Goal: Information Seeking & Learning: Check status

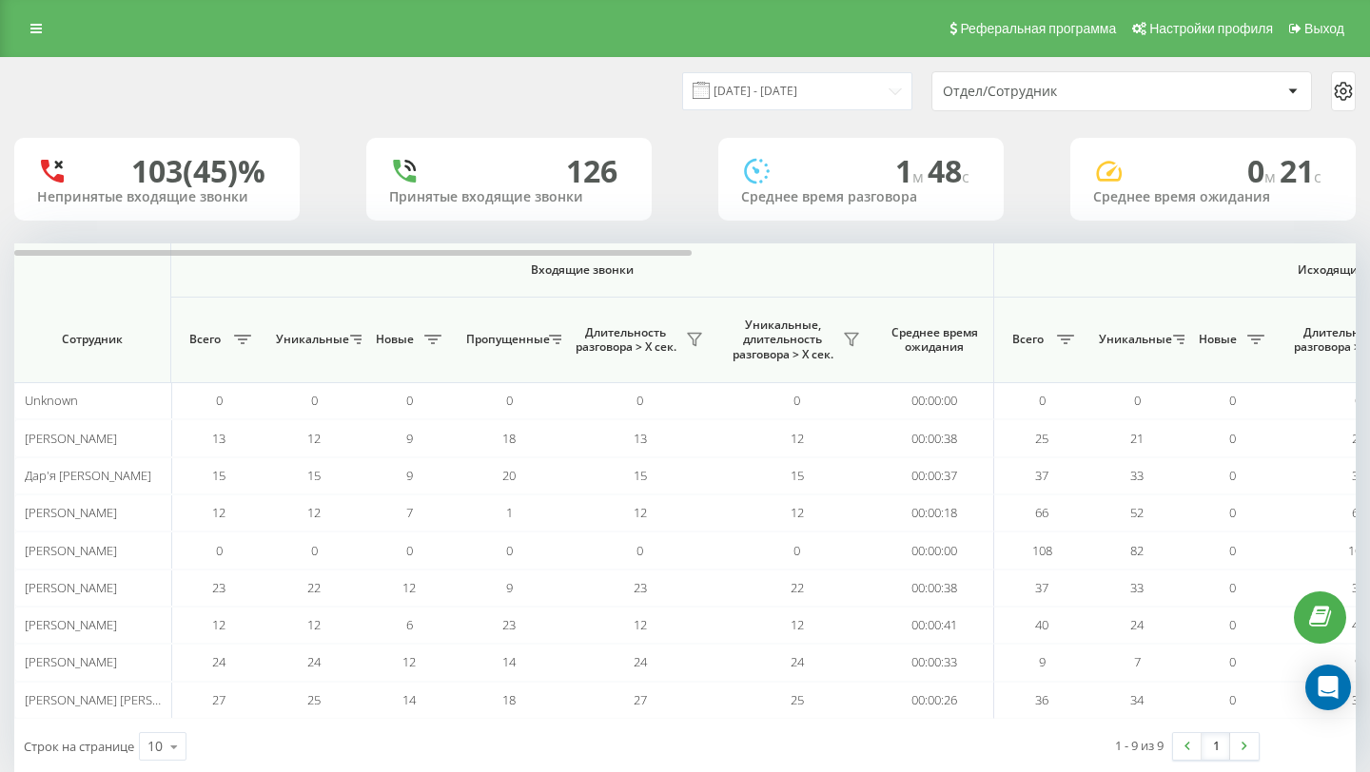
click at [15, 25] on div "Реферальная программа Настройки профиля Выход" at bounding box center [685, 28] width 1370 height 57
click at [35, 30] on icon at bounding box center [35, 28] width 11 height 13
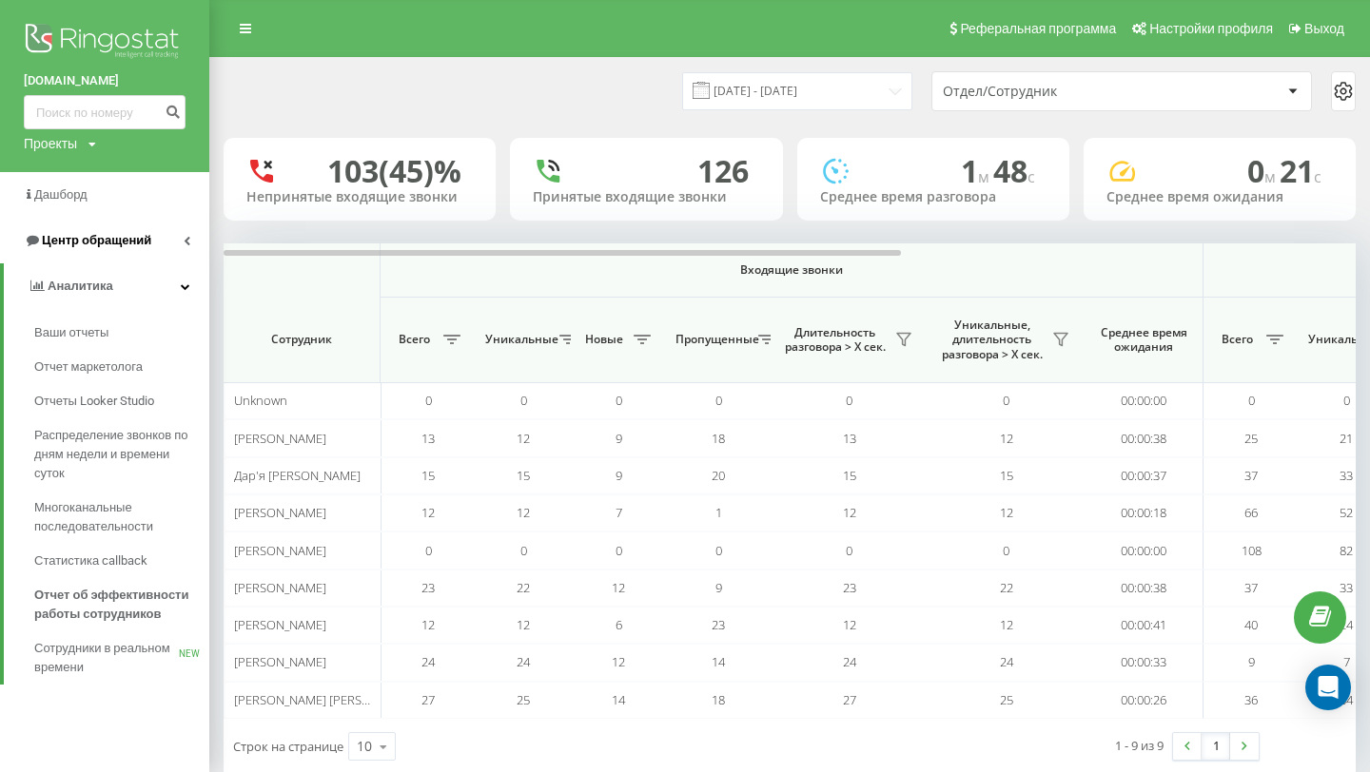
click at [96, 241] on span "Центр обращений" at bounding box center [96, 240] width 109 height 14
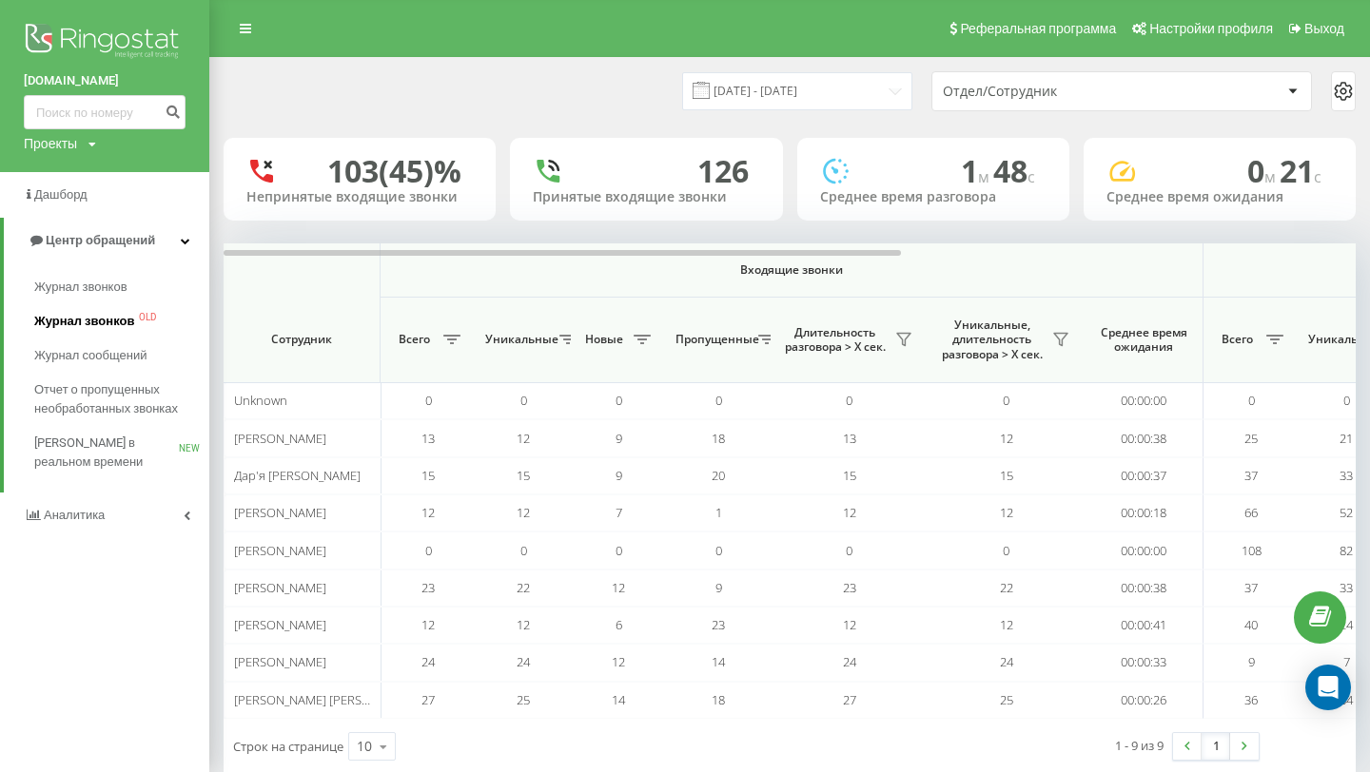
click at [87, 321] on span "Журнал звонков" at bounding box center [84, 321] width 100 height 19
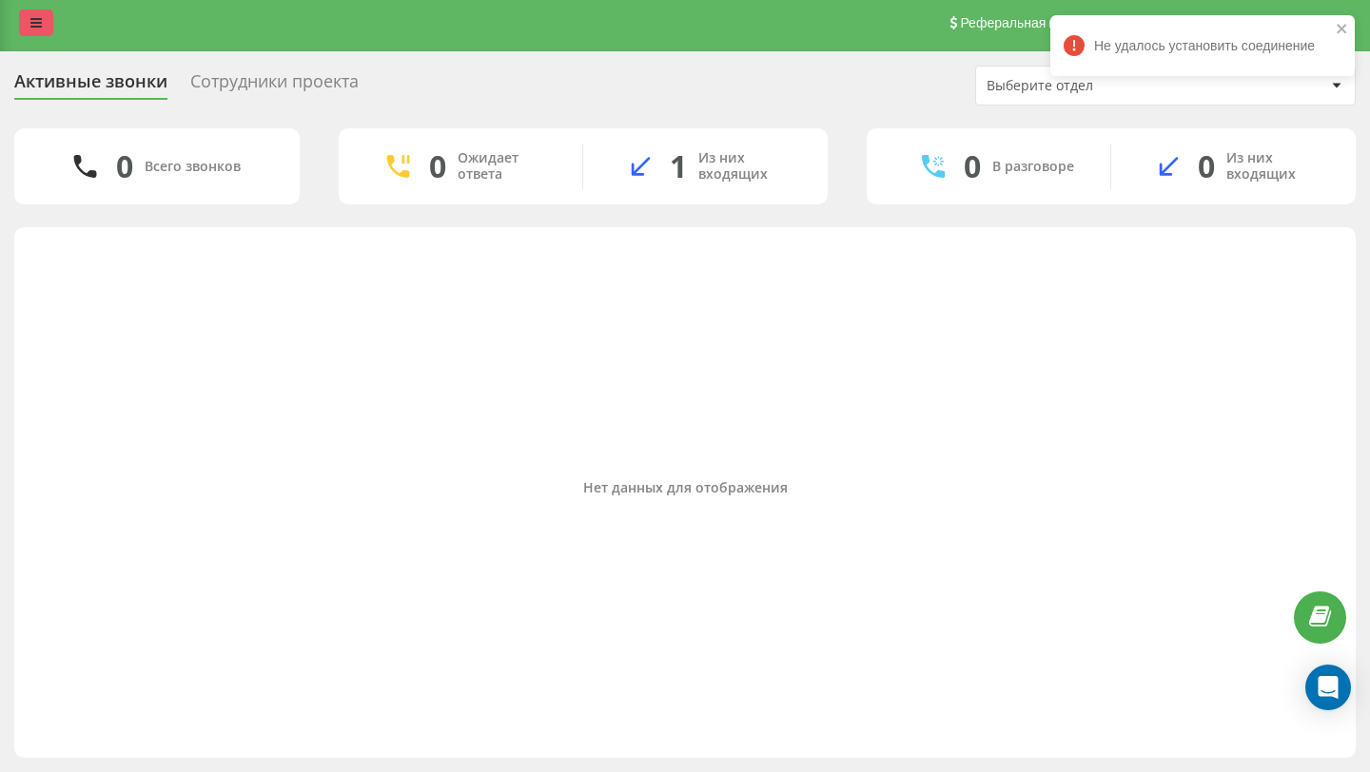
click at [41, 22] on icon at bounding box center [35, 22] width 11 height 13
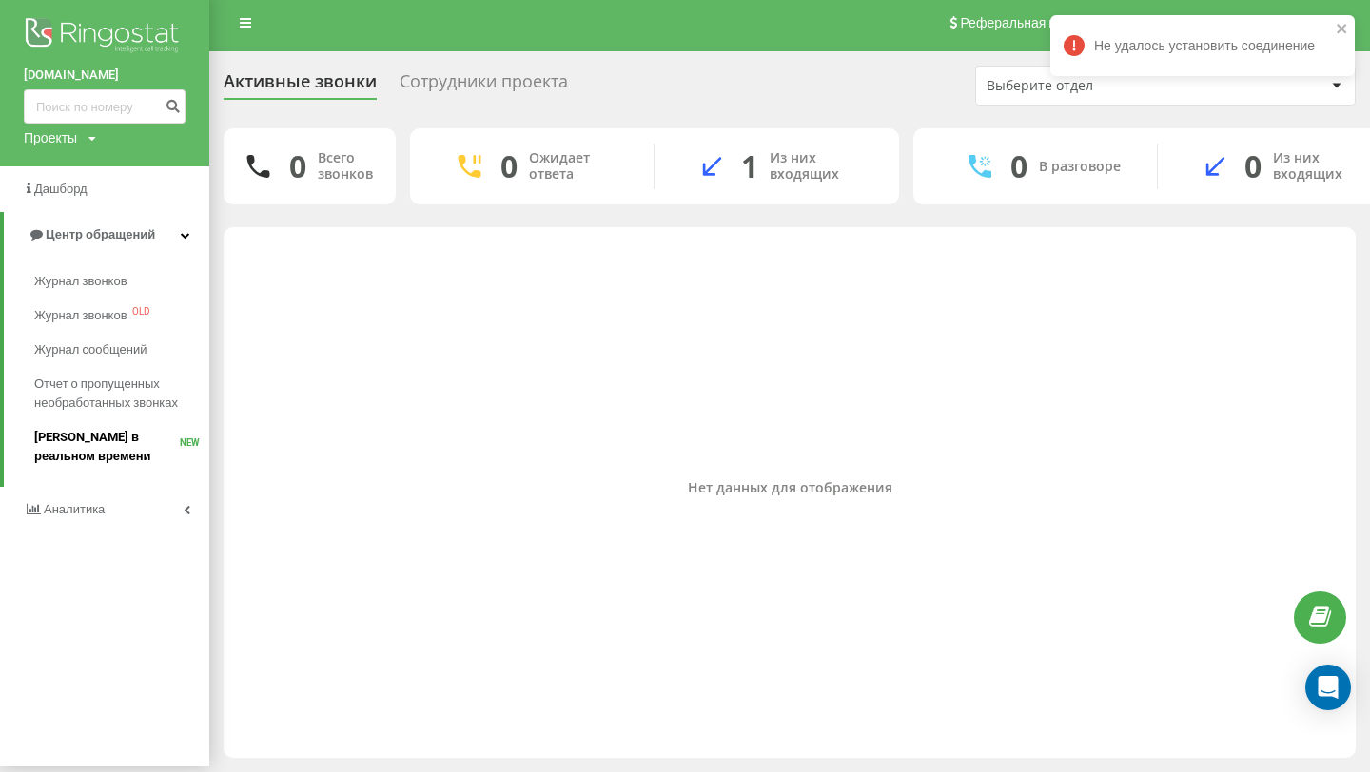
click at [51, 444] on span "[PERSON_NAME] в реальном времени" at bounding box center [107, 447] width 146 height 38
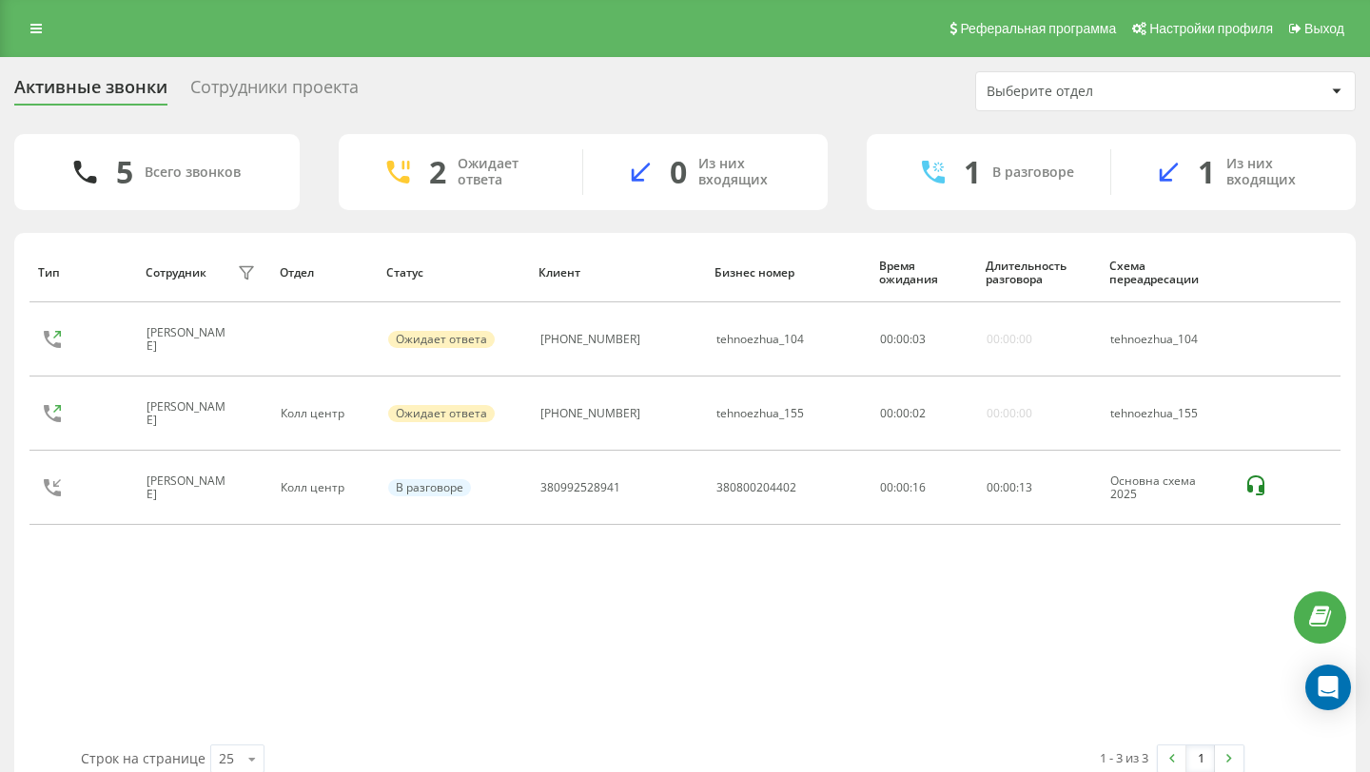
click at [32, 45] on div "Реферальная программа Настройки профиля Выход" at bounding box center [685, 28] width 1370 height 57
click at [34, 27] on icon at bounding box center [35, 28] width 11 height 13
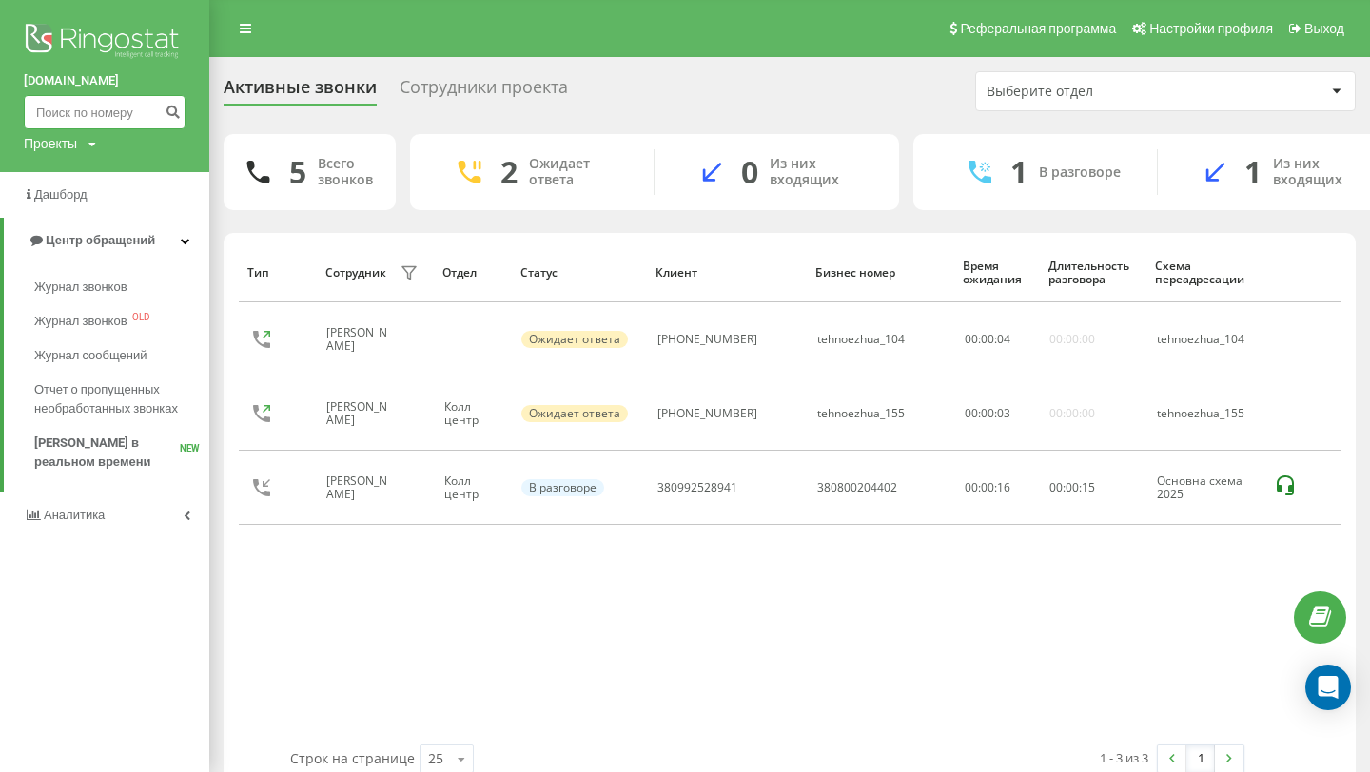
click at [74, 101] on input at bounding box center [105, 112] width 162 height 34
paste input "380672234167"
type input "380672234167"
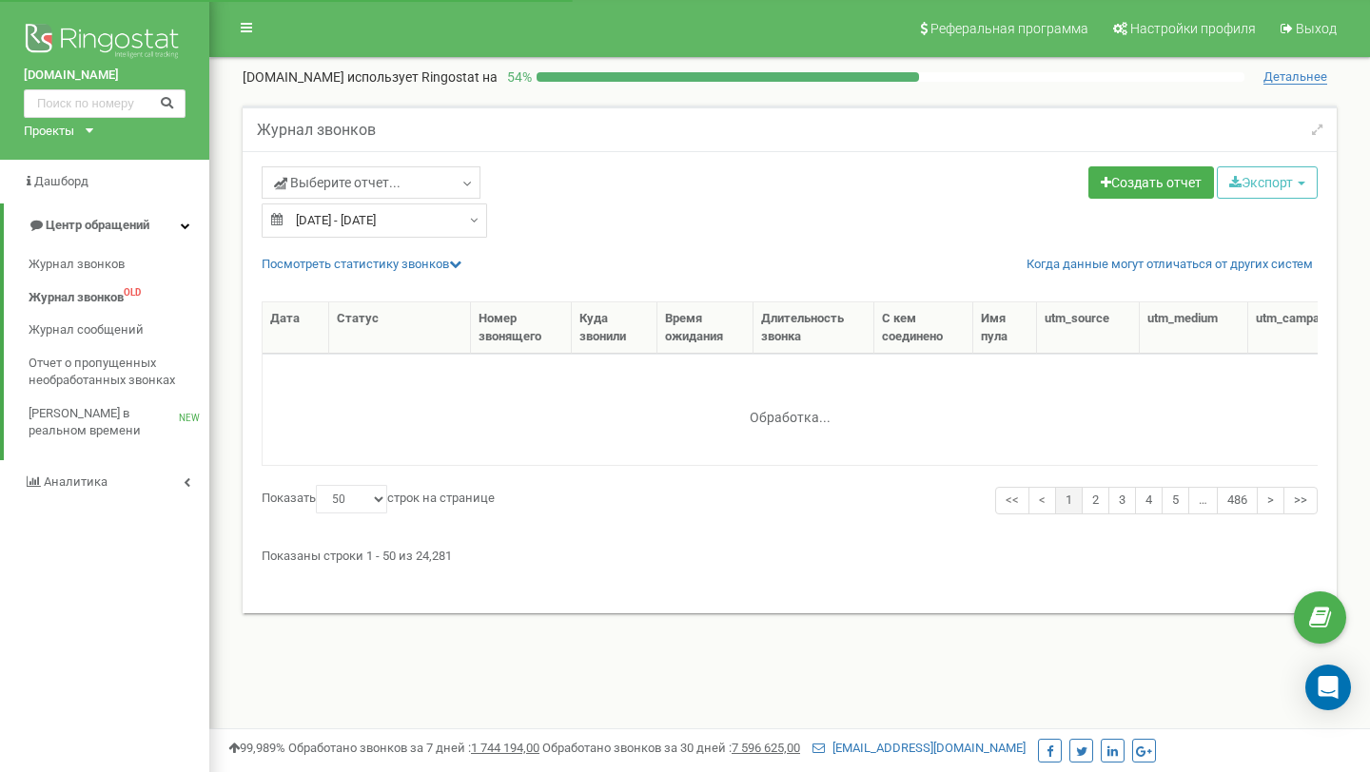
select select "50"
click at [412, 166] on link "Выберите отчет..." at bounding box center [371, 182] width 219 height 32
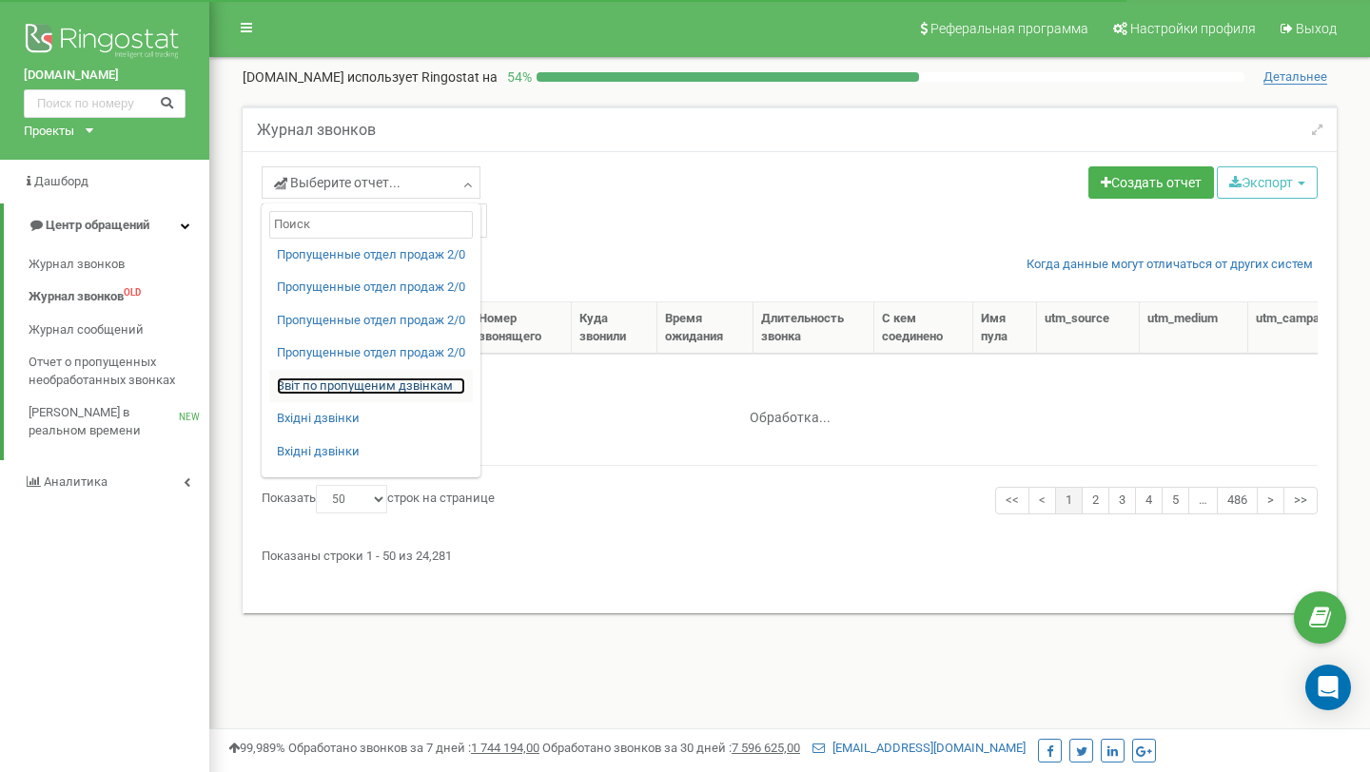
click at [378, 390] on link "Звіт по пропущеним дзвінкам" at bounding box center [371, 387] width 188 height 18
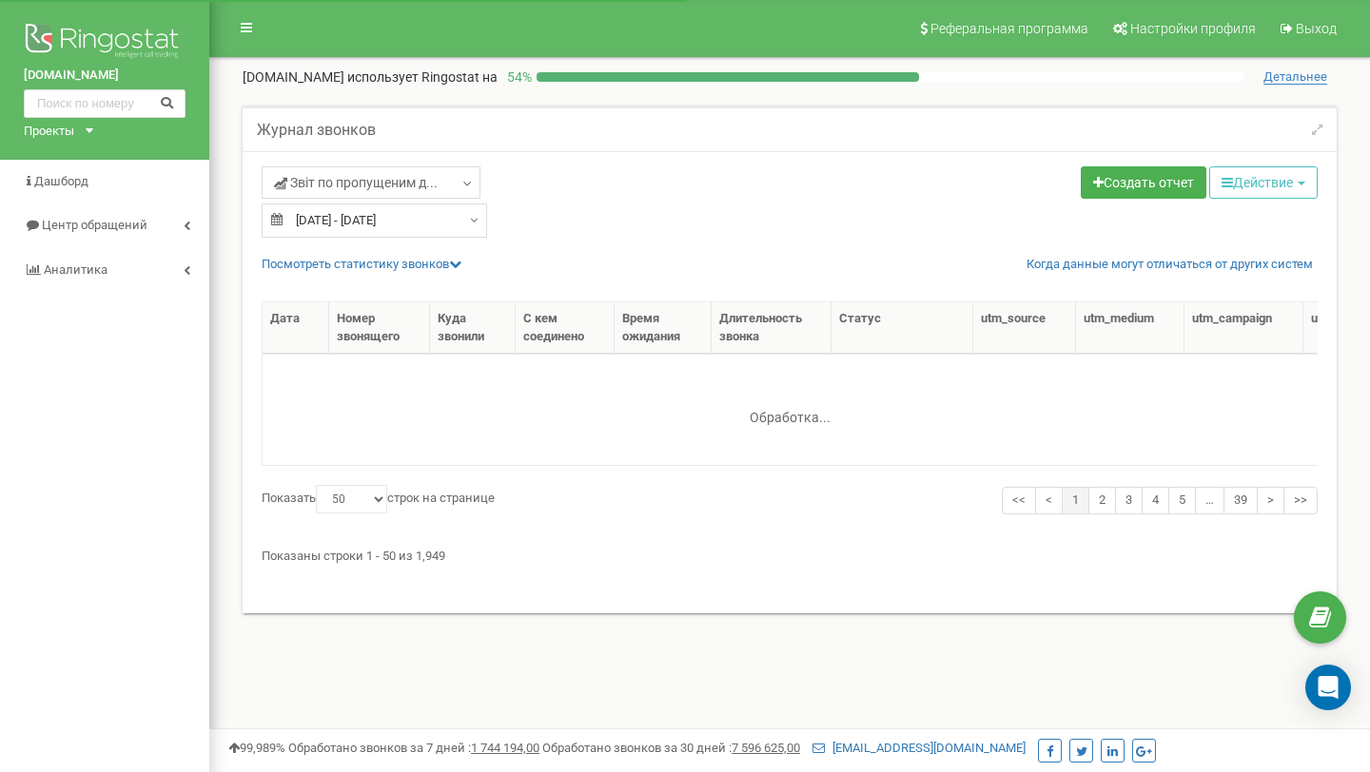
select select "50"
type input "22.08.2025"
type input "[DATE]"
click at [426, 219] on input "22.08.2025 - 21.09.2025" at bounding box center [374, 221] width 225 height 34
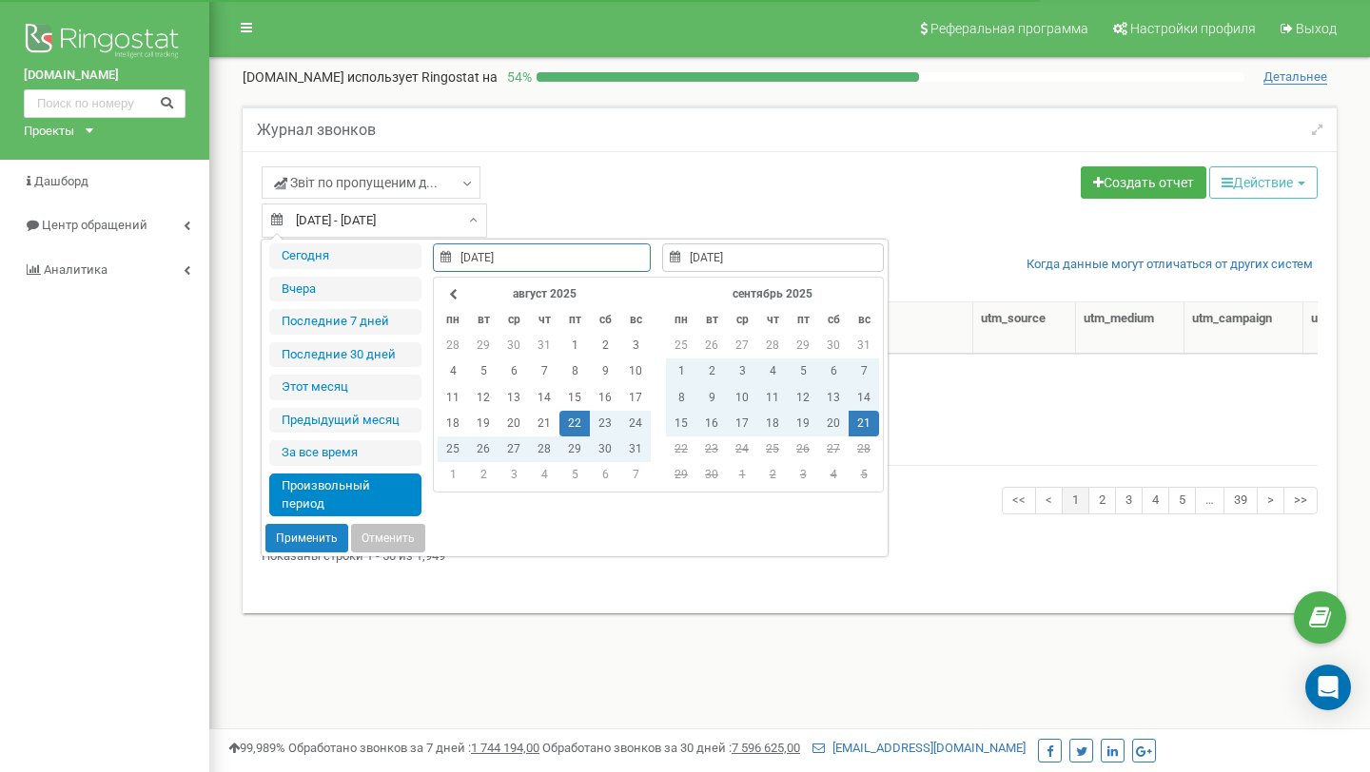
type input "[DATE]"
click at [854, 420] on td "21" at bounding box center [864, 424] width 30 height 26
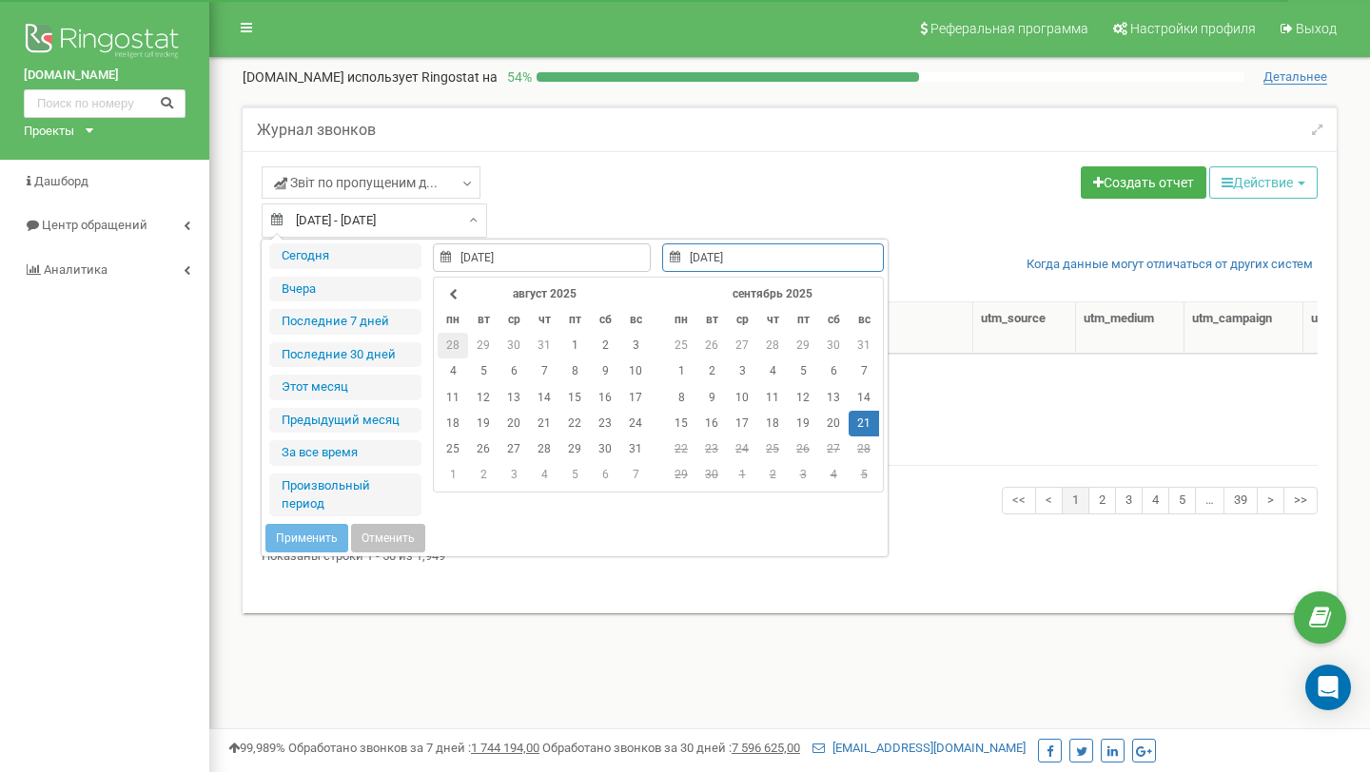
type input "28.07.2025"
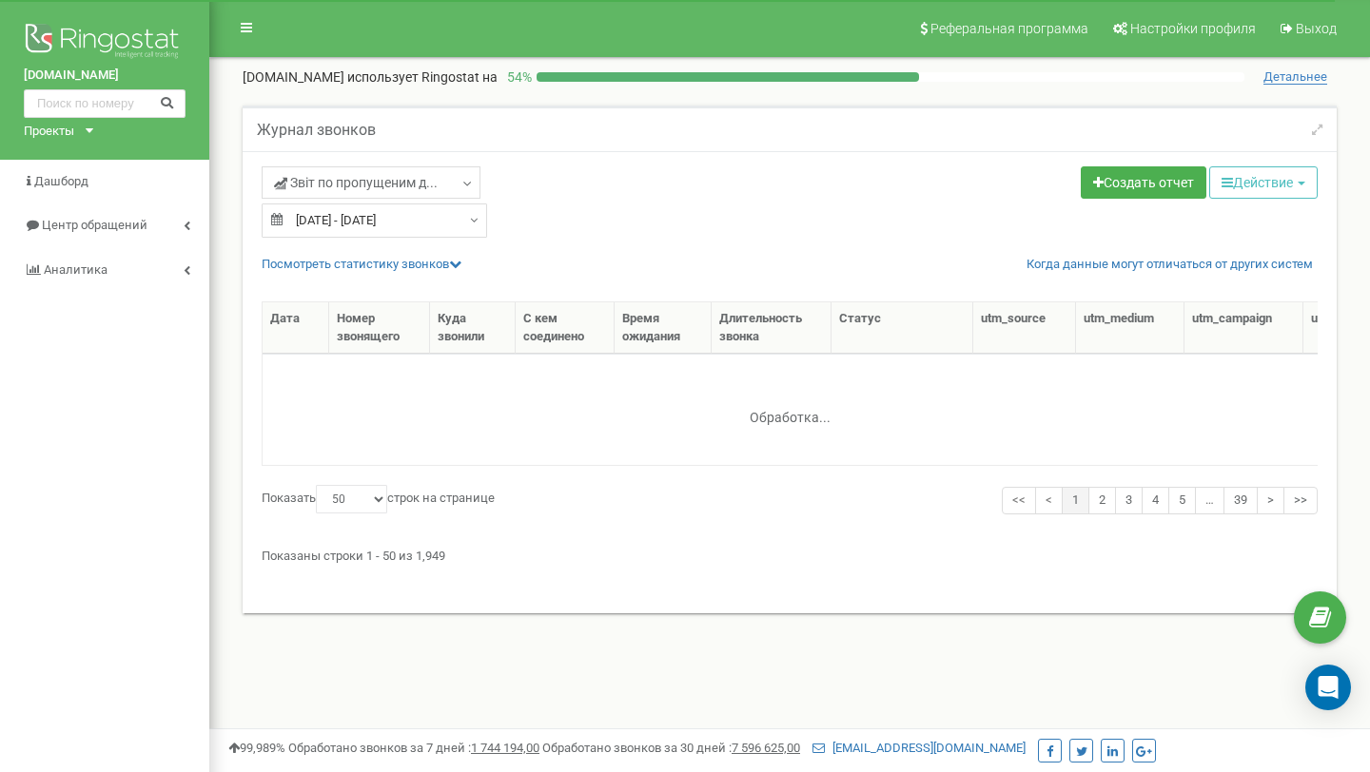
click at [531, 203] on div "Звіт по пропущеним д... Пропущенные отдел продаж 2/0 Пропущенные отдел продаж 2…" at bounding box center [519, 184] width 514 height 37
type input "22.08.2025"
type input "21.09.2025"
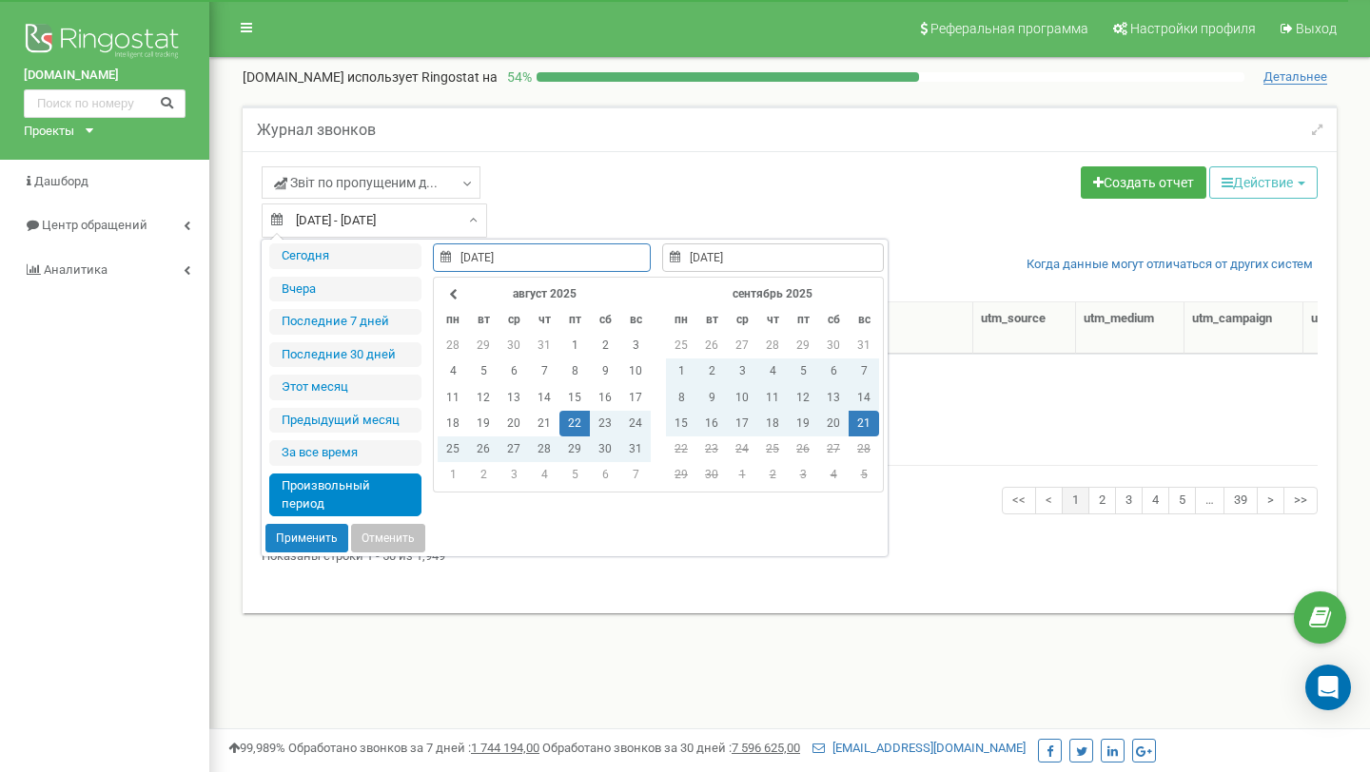
click at [421, 222] on input "22.08.2025 - 21.09.2025" at bounding box center [374, 221] width 225 height 34
type input "01.08.2025"
type input "31.08.2025"
type input "01.09.2025"
type input "21.09.2025"
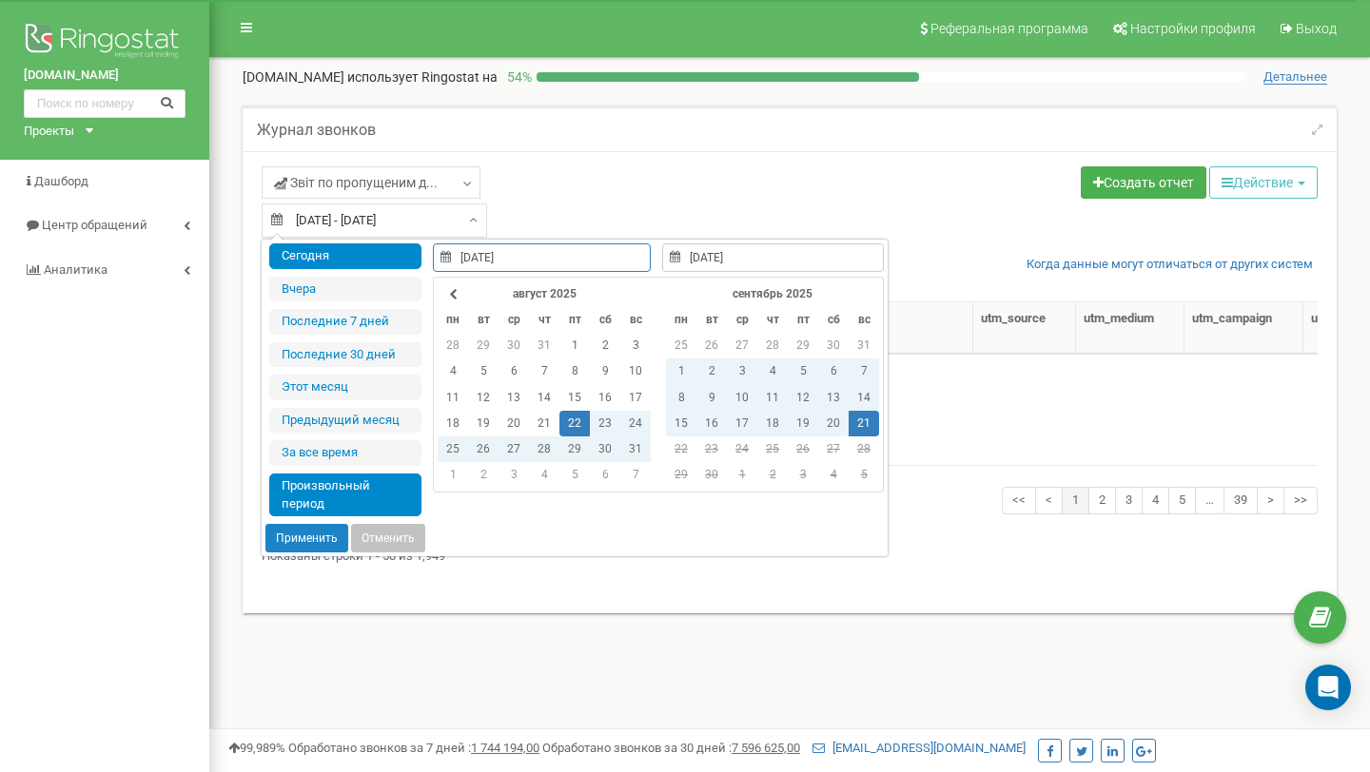
type input "20.09.2025"
type input "22.08.2025"
type input "21.09.2025"
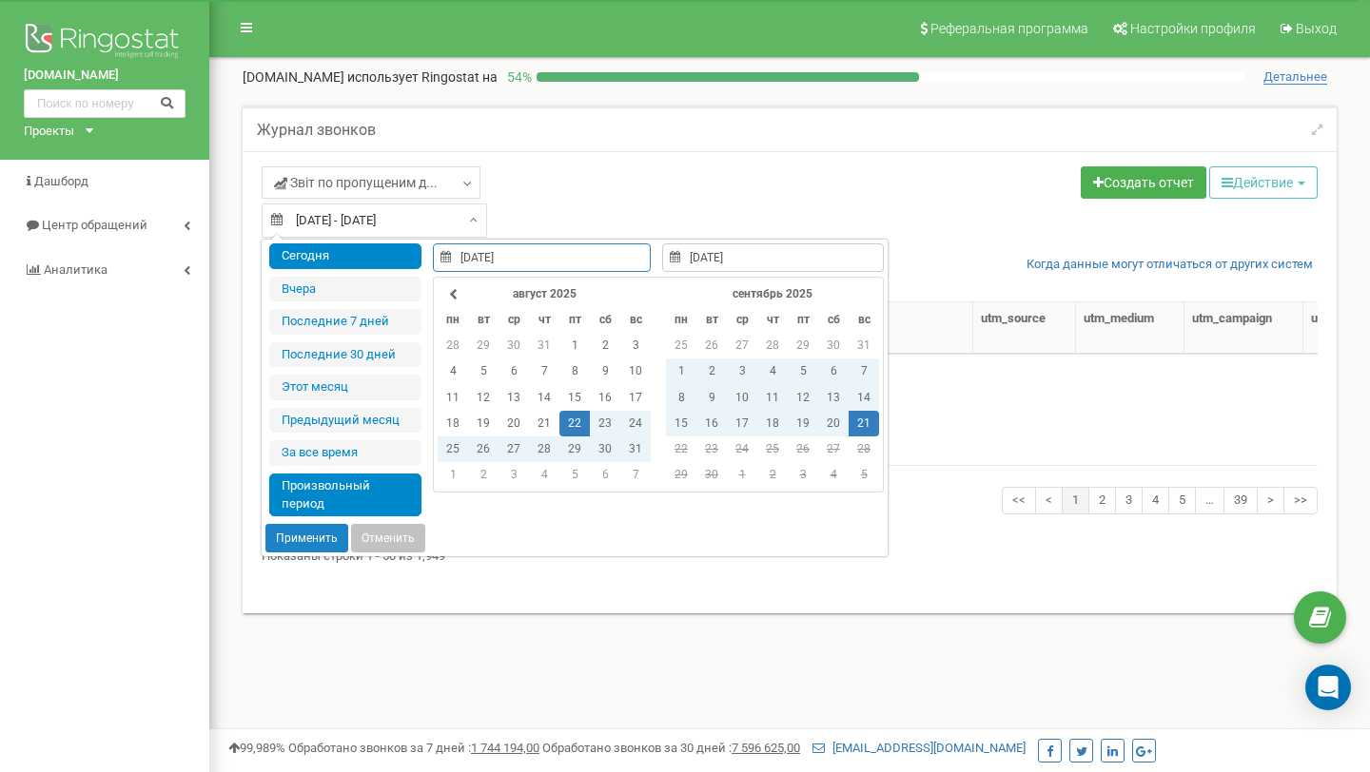
click at [352, 263] on li "Сегодня" at bounding box center [345, 257] width 152 height 26
type input "21.09.2025 - 21.09.2025"
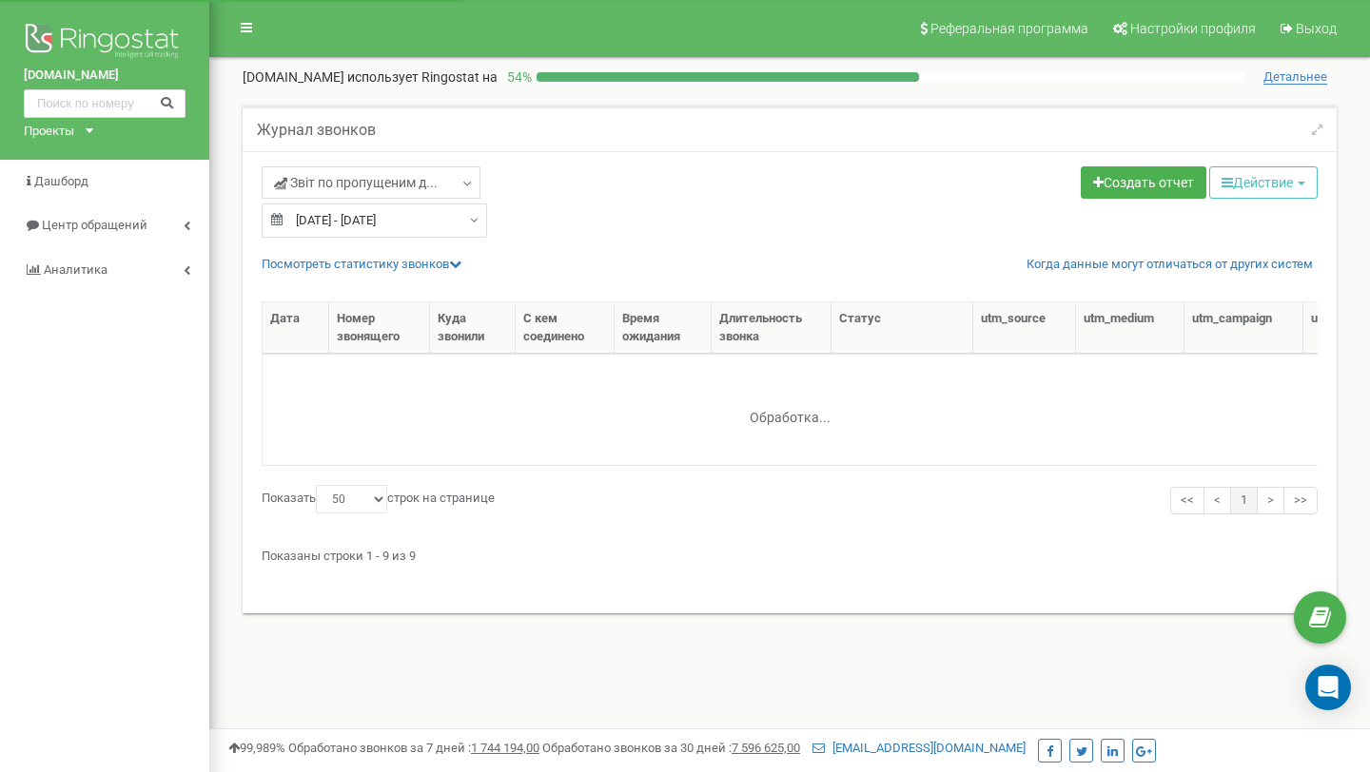
select select "50"
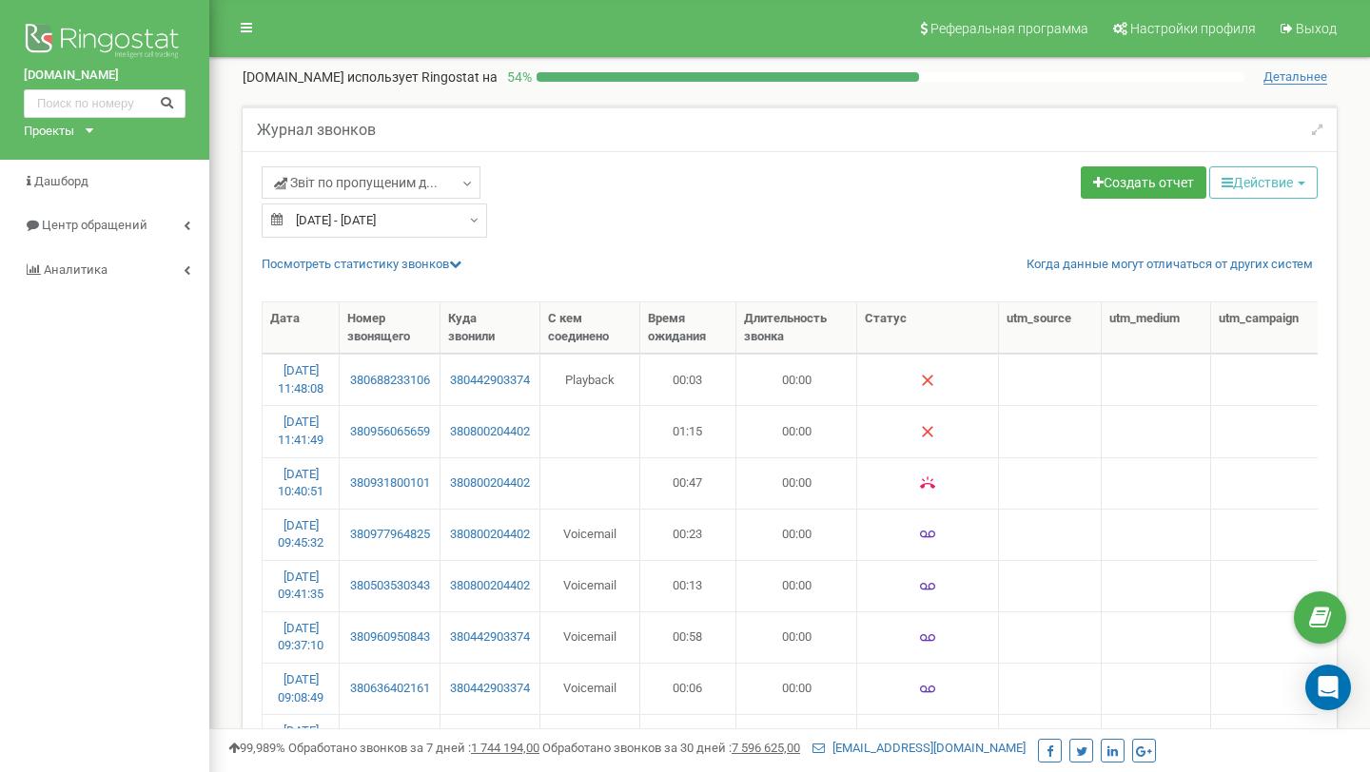
type input "[DATE]"
click at [414, 230] on input "21.09.2025 - 21.09.2025" at bounding box center [374, 221] width 225 height 34
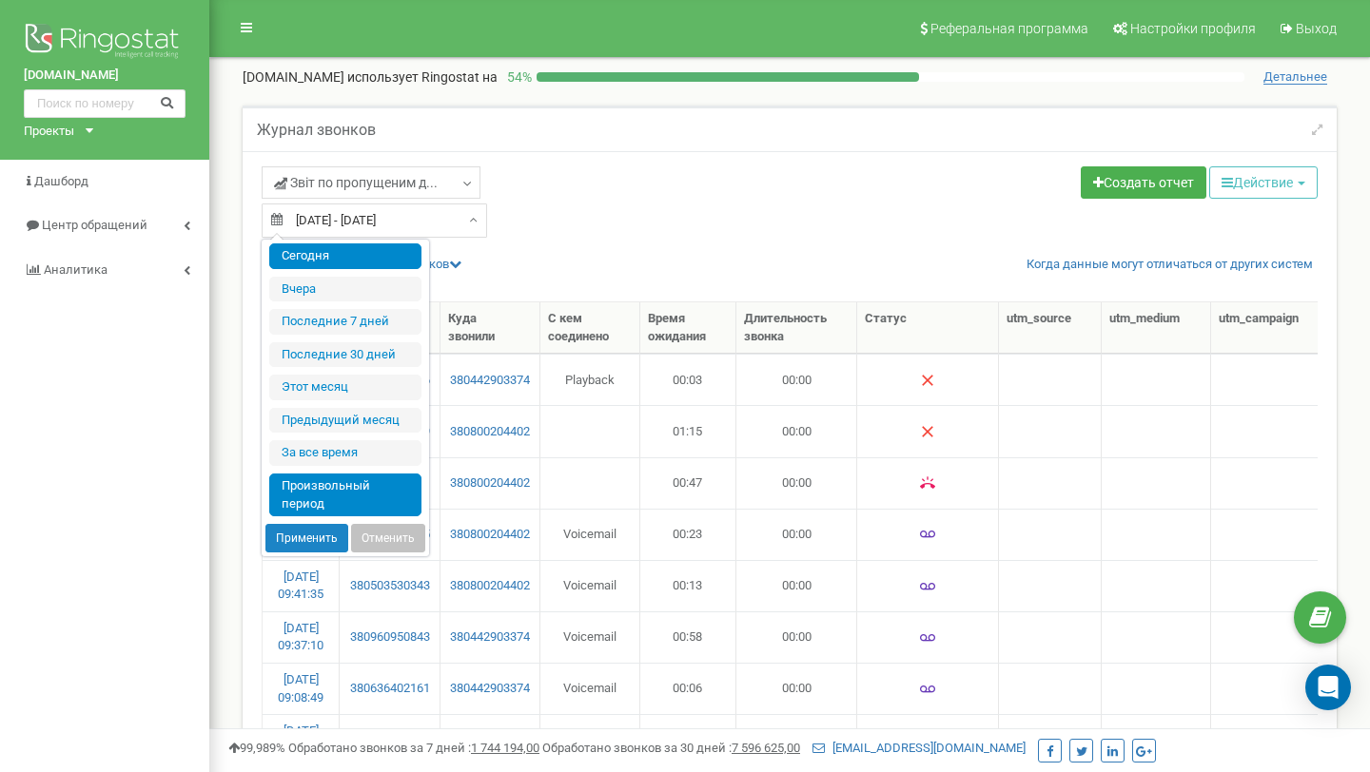
type input "20.09.2025"
type input "15.09.2025"
type input "21.09.2025"
type input "01.08.2025"
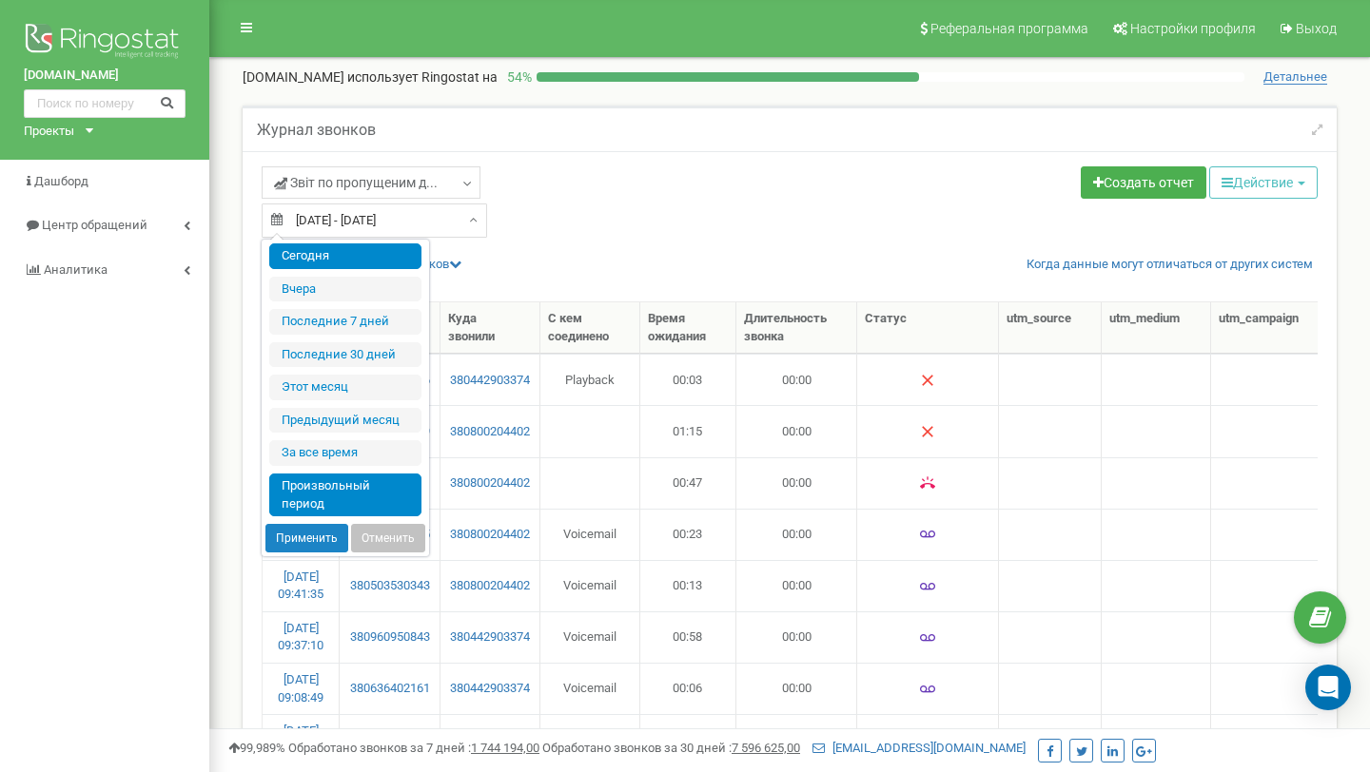
type input "31.08.2025"
type input "10.12.2018"
type input "21.09.2025"
click at [352, 503] on li "Произвольный период" at bounding box center [345, 495] width 152 height 43
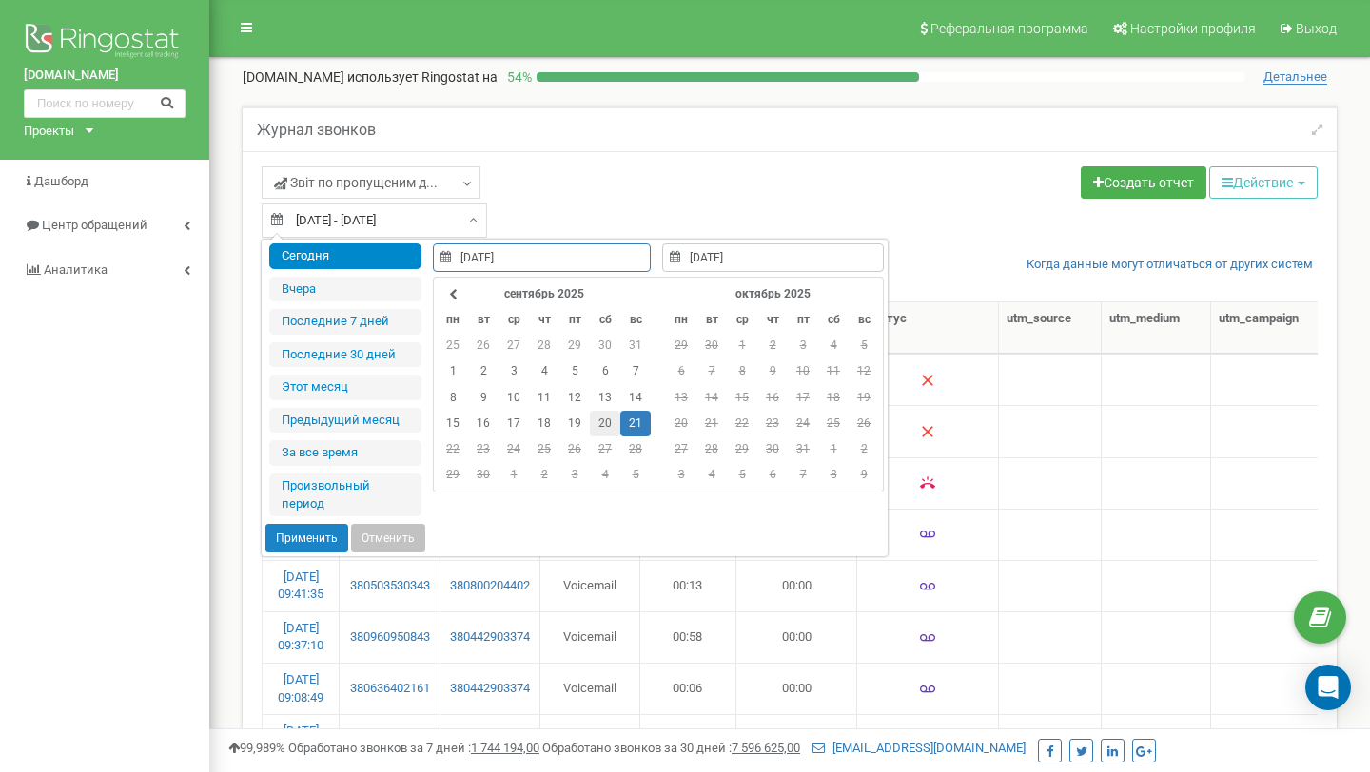
type input "20.09.2025"
click at [597, 422] on td "20" at bounding box center [605, 424] width 30 height 26
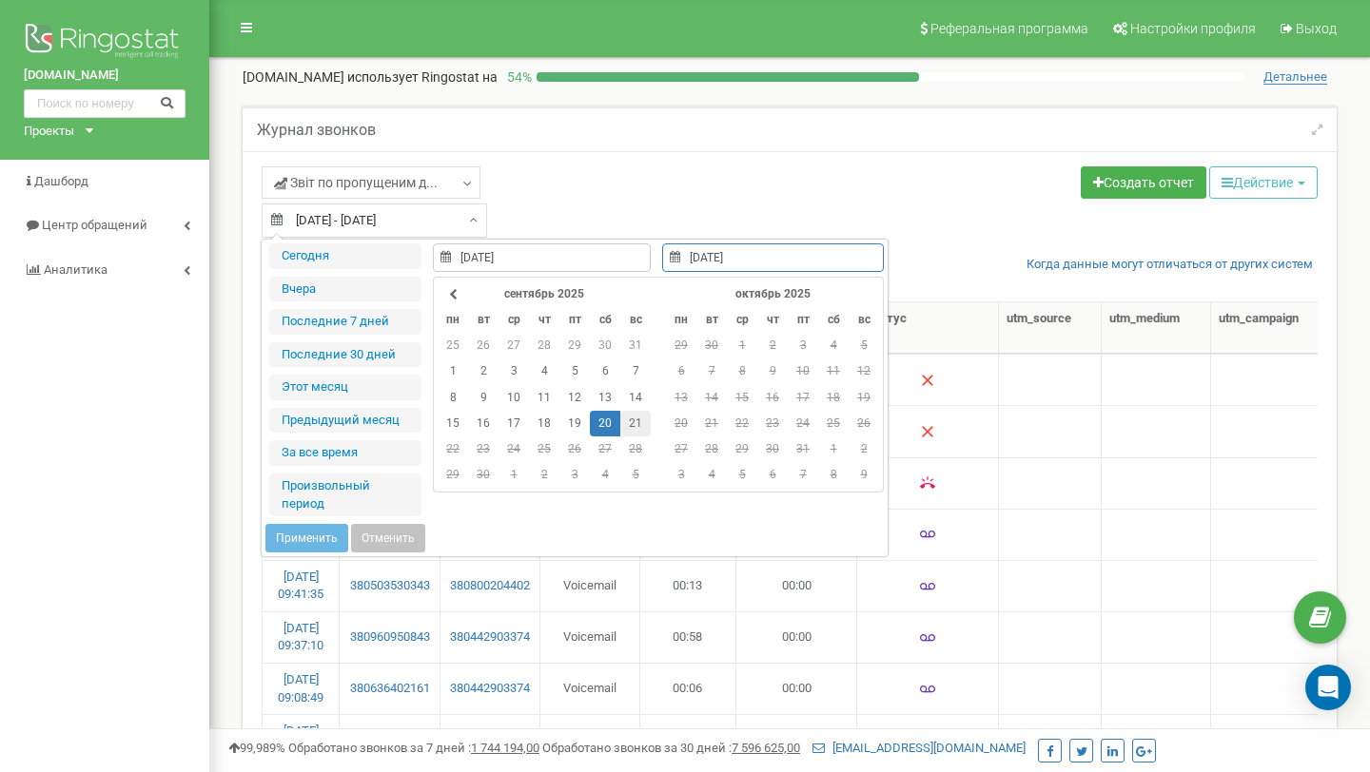
type input "21.09.2025"
click at [650, 421] on div "сентябрь 2025 пн вт ср чт пт сб вс 25 26 27 28 29 30 31 1 2 3 4 5 6 7 8 9 10 11…" at bounding box center [547, 385] width 229 height 216
click at [639, 421] on td "21" at bounding box center [635, 424] width 30 height 26
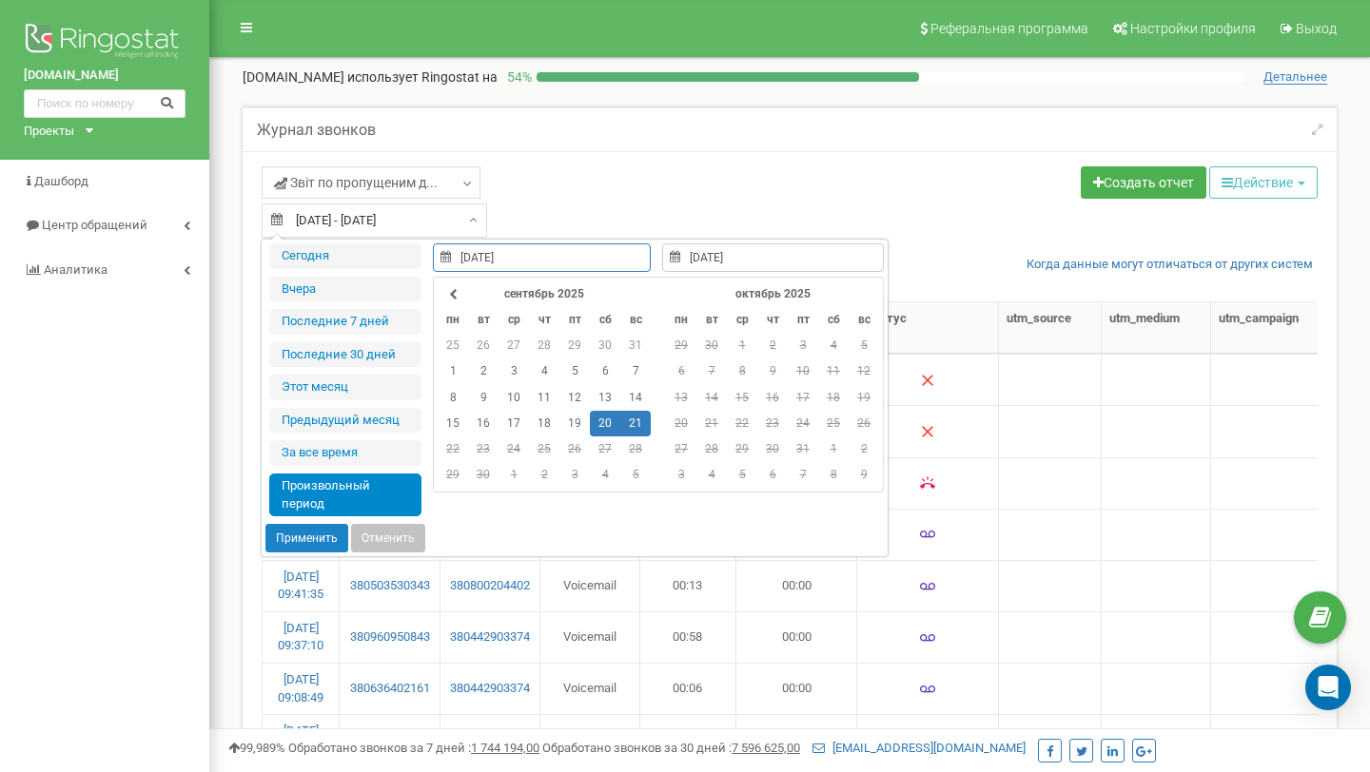
type input "20.09.2025"
click at [313, 537] on button "Применить" at bounding box center [306, 538] width 83 height 29
type input "20.09.2025 - 21.09.2025"
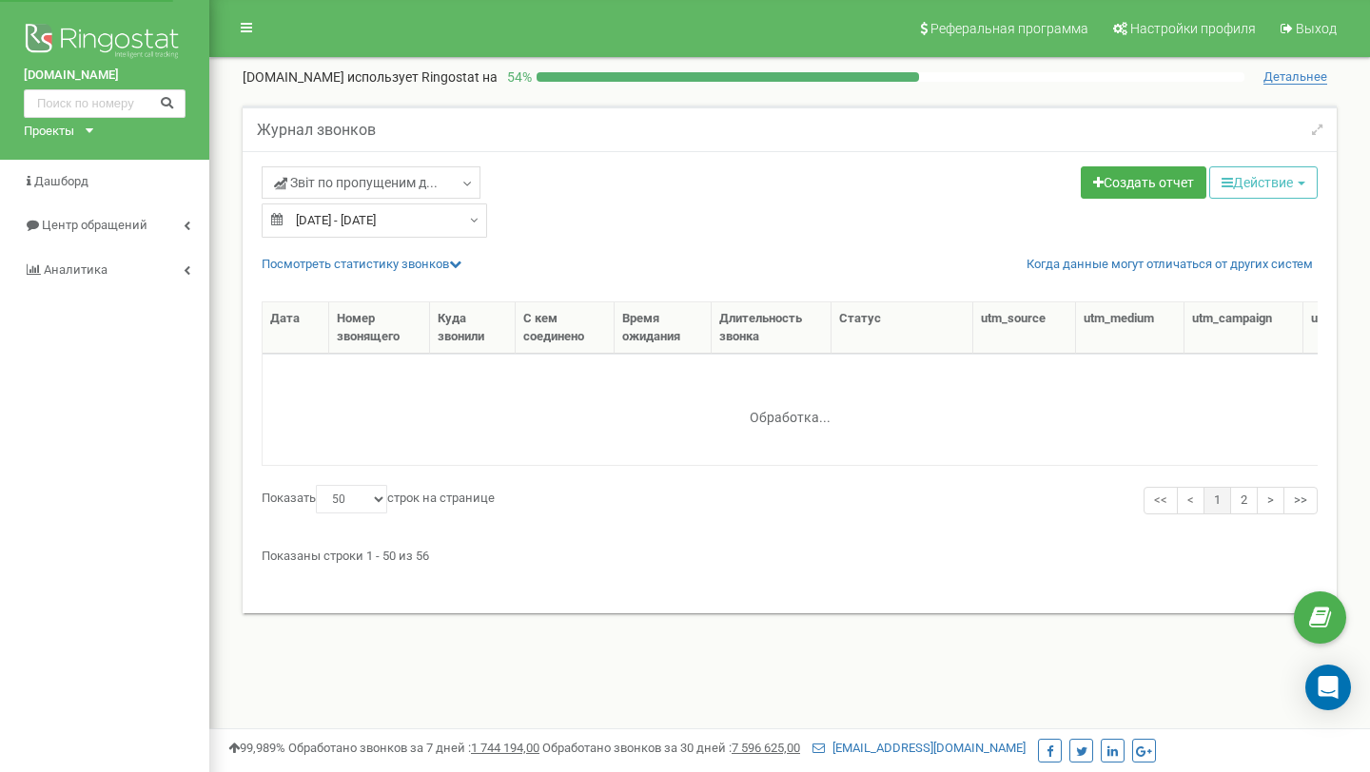
select select "50"
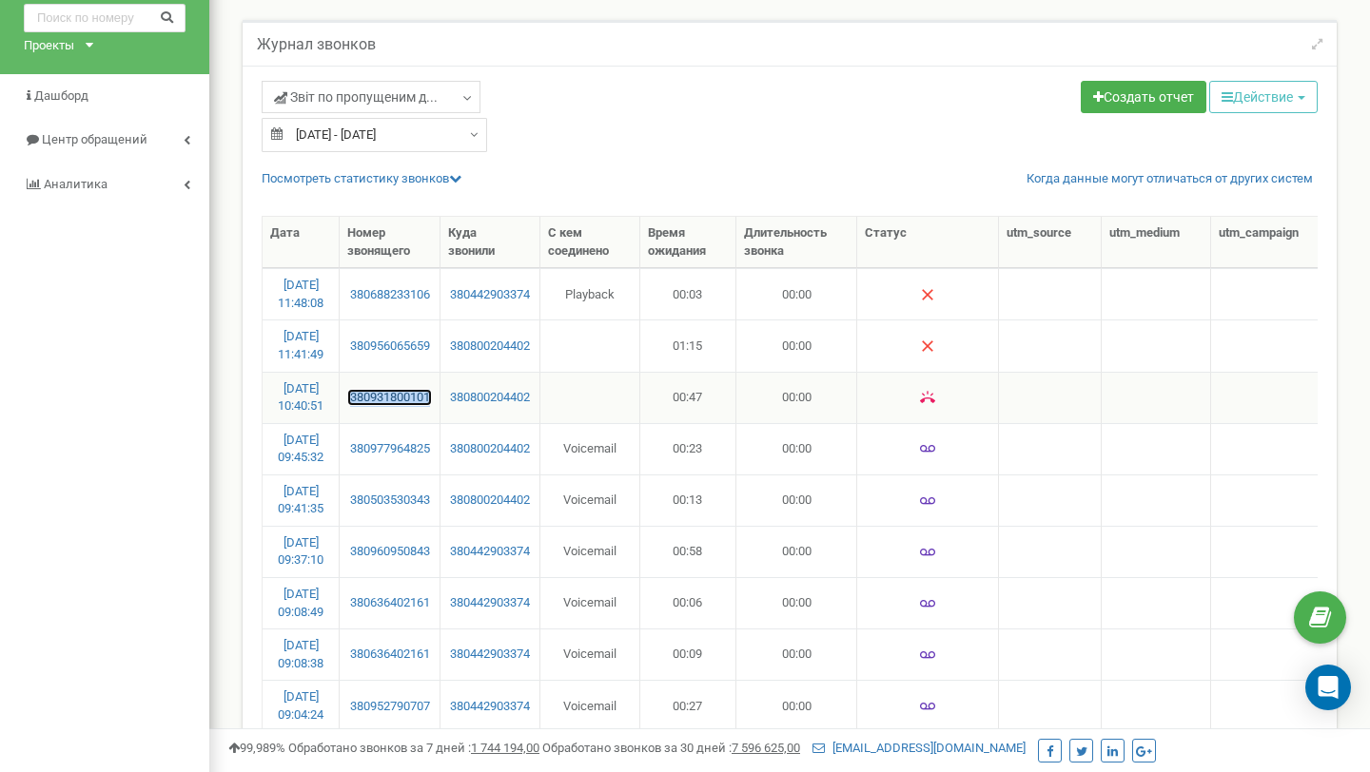
scroll to position [83, 0]
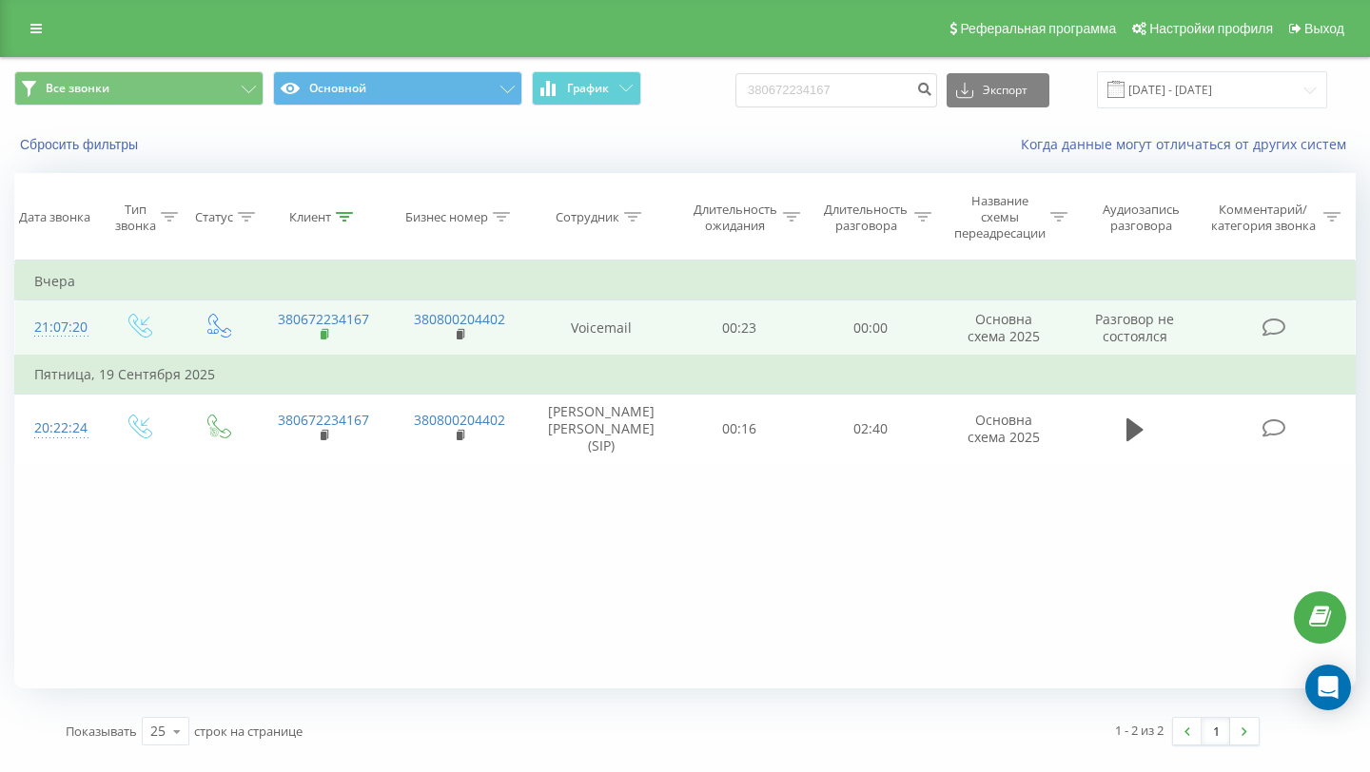
click at [321, 333] on rect at bounding box center [324, 335] width 6 height 9
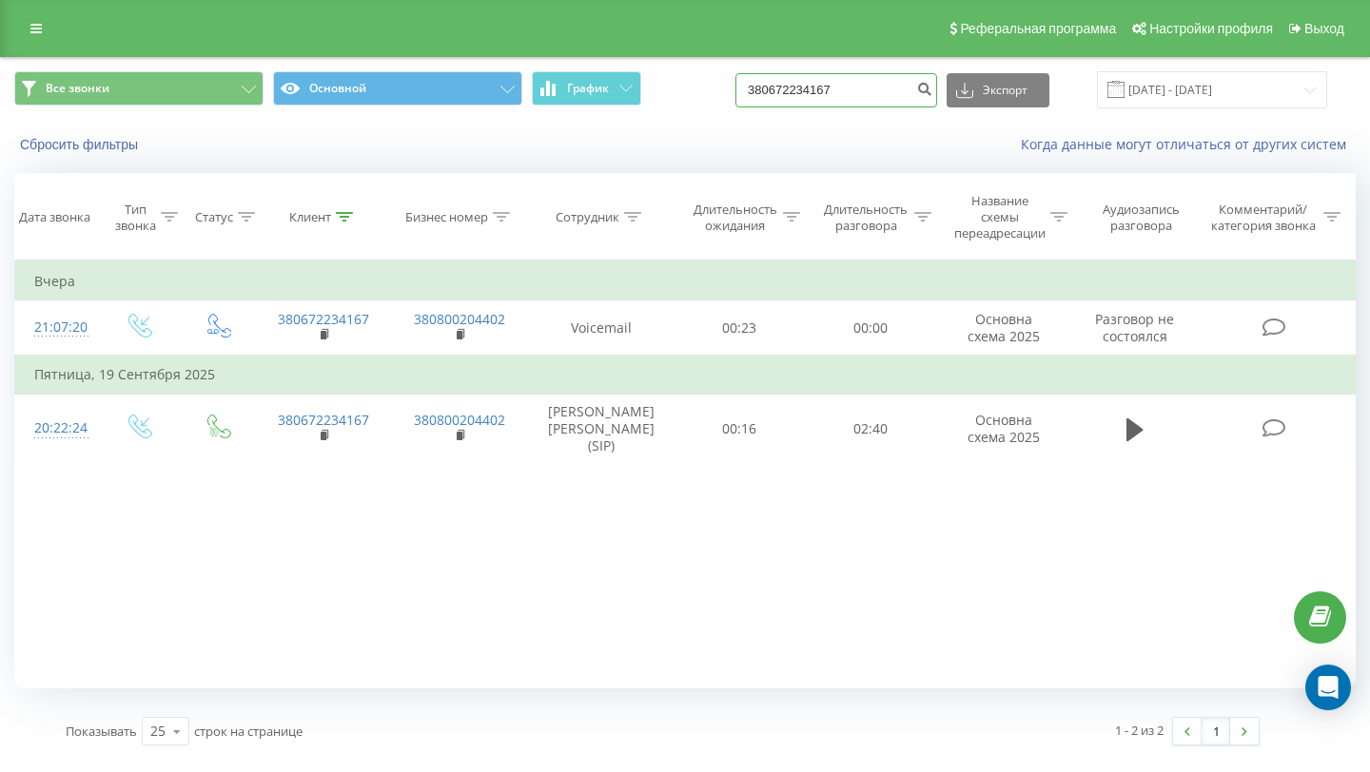
click at [902, 94] on input "380672234167" at bounding box center [836, 90] width 202 height 34
paste input "503530343"
type input "380503530343"
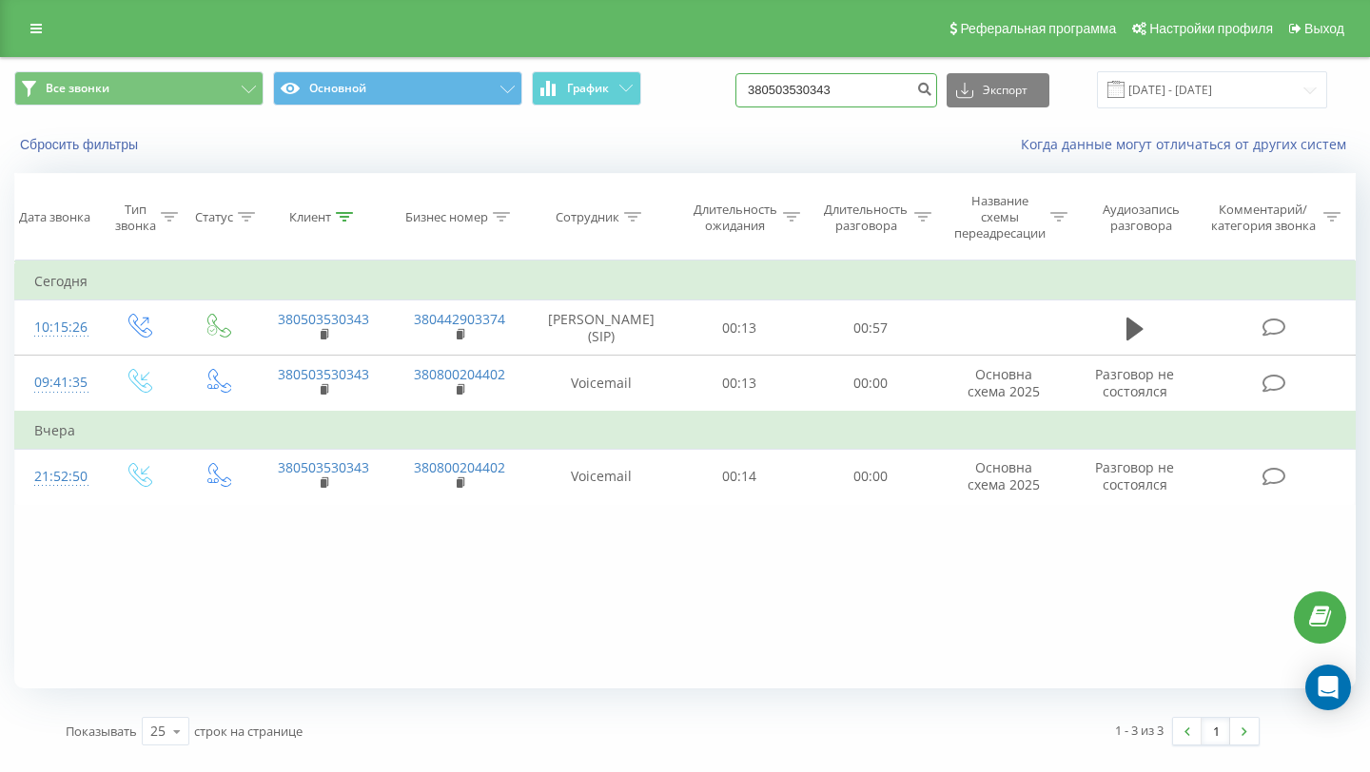
click at [811, 88] on input "380503530343" at bounding box center [836, 90] width 202 height 34
paste input "952790707"
type input "380952790707"
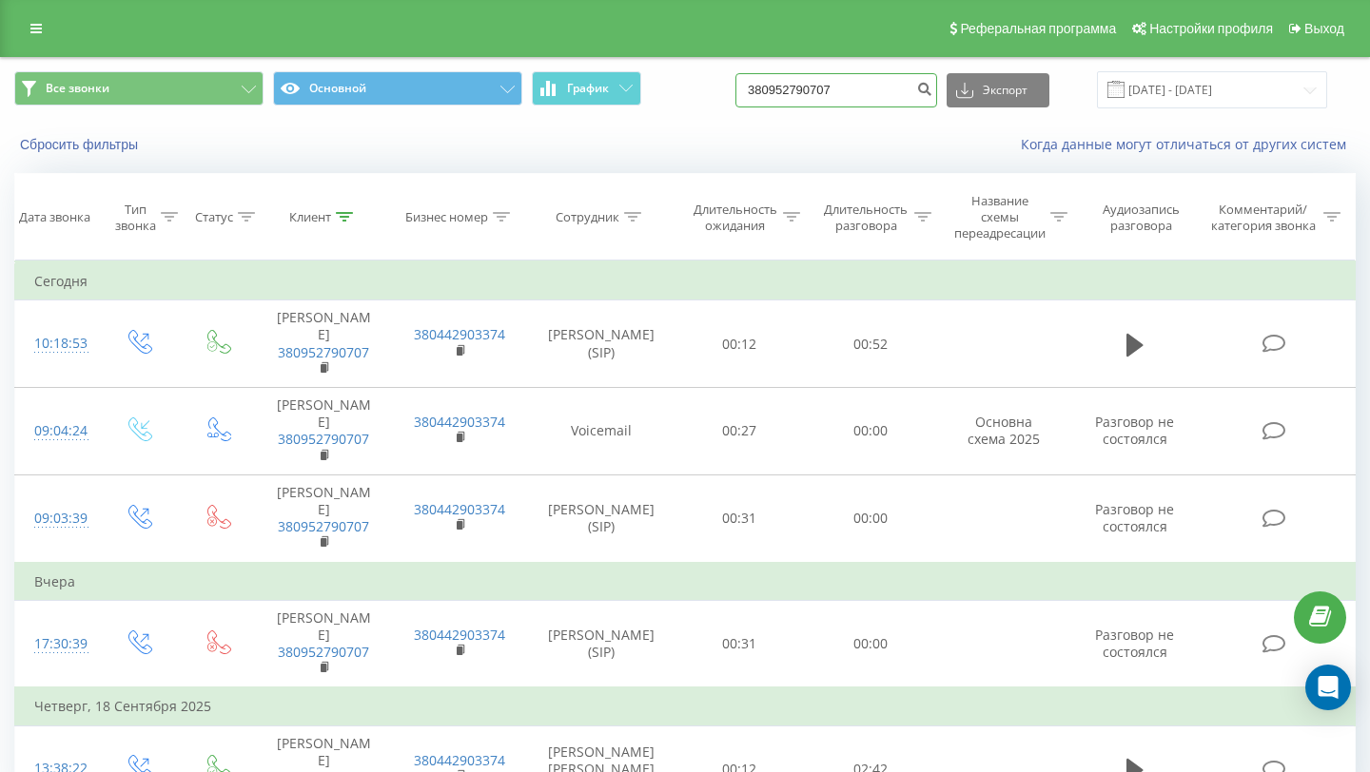
click at [823, 101] on input "380952790707" at bounding box center [836, 90] width 202 height 34
paste input "636402161"
type input "380636402161"
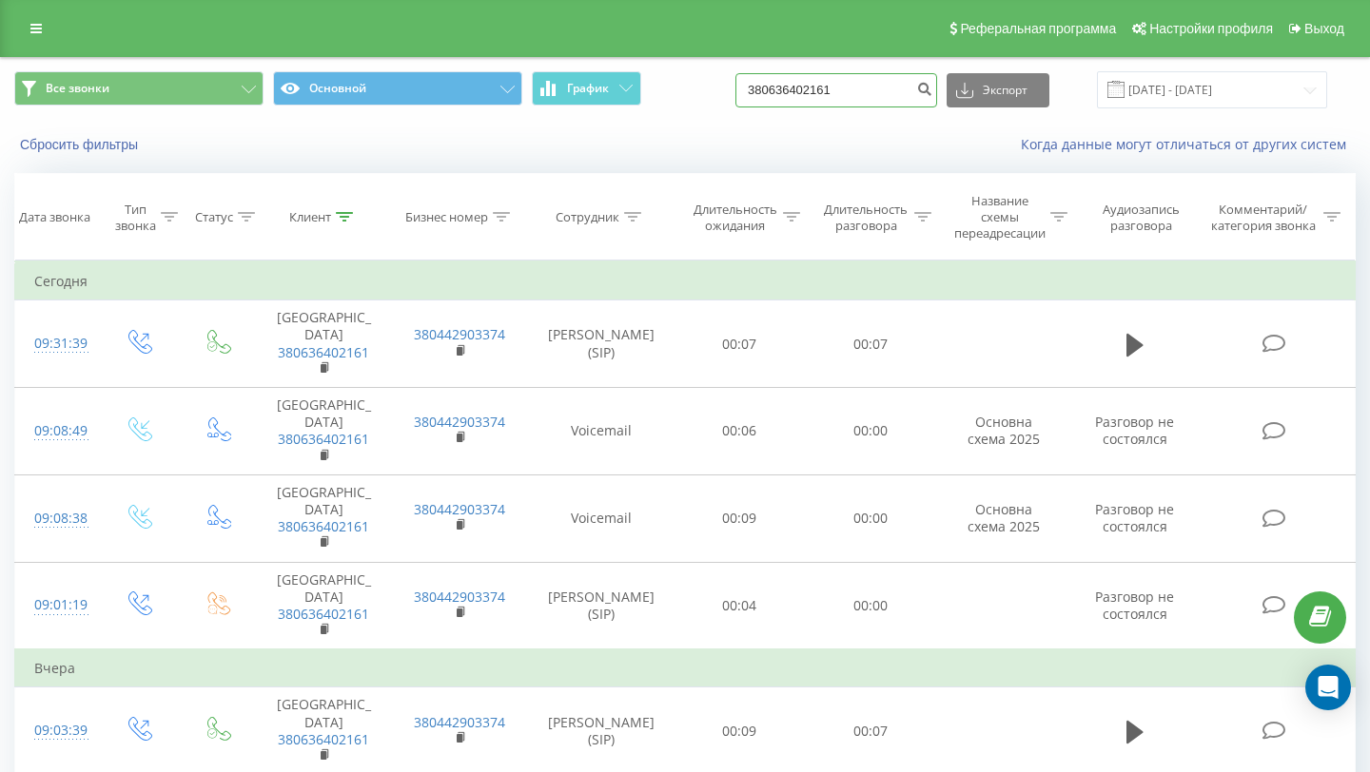
click at [847, 97] on input "380636402161" at bounding box center [836, 90] width 202 height 34
paste input "960950843"
type input "380960950843"
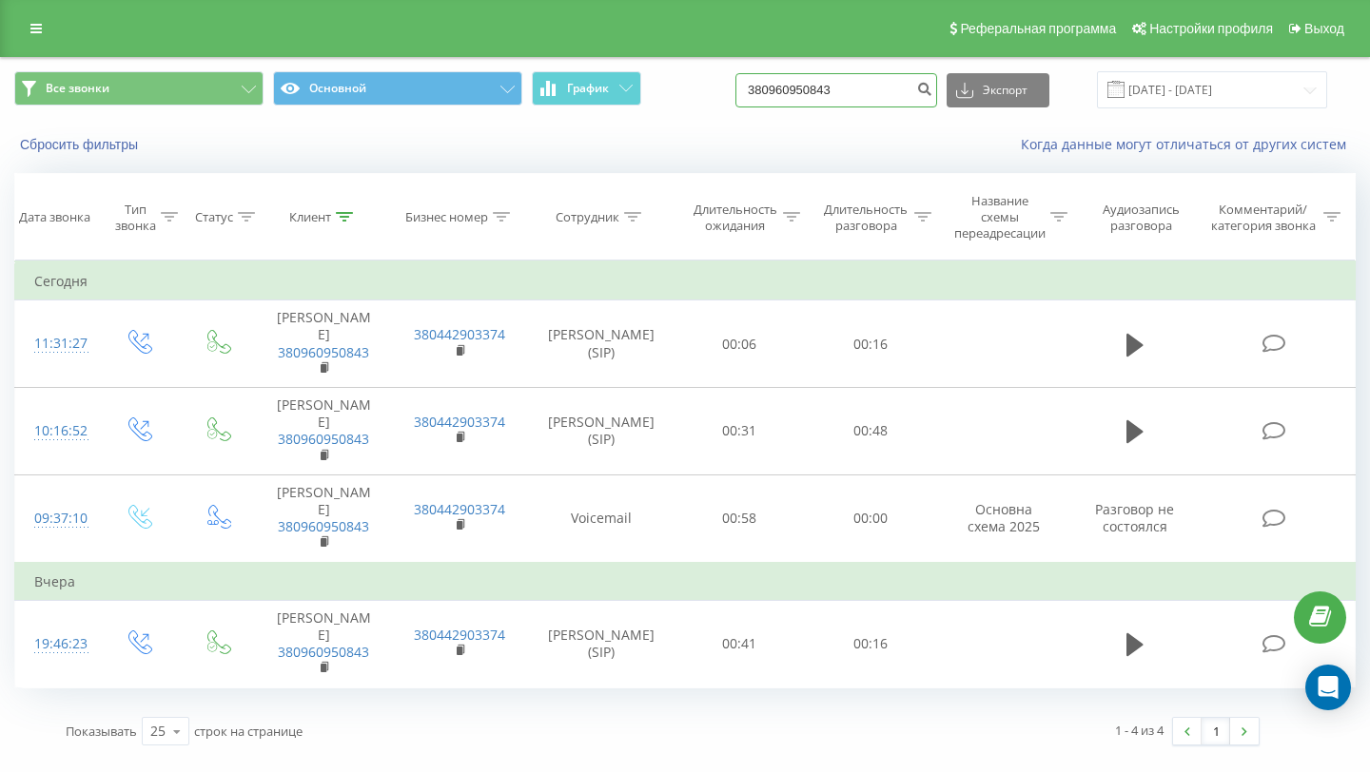
click at [833, 81] on input "380960950843" at bounding box center [836, 90] width 202 height 34
paste input "5035303"
type input "380503530343"
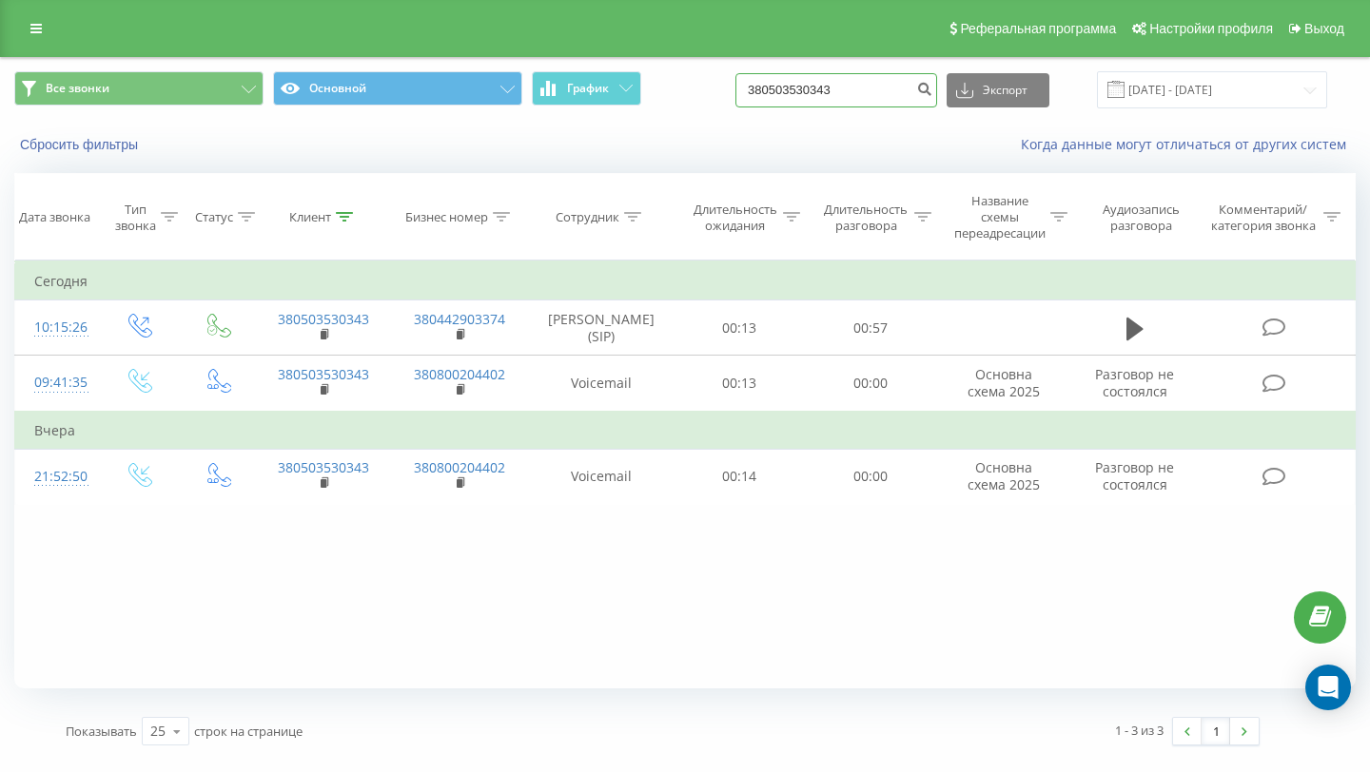
click at [869, 93] on input "380503530343" at bounding box center [836, 90] width 202 height 34
paste input "977964825"
type input "380977964825"
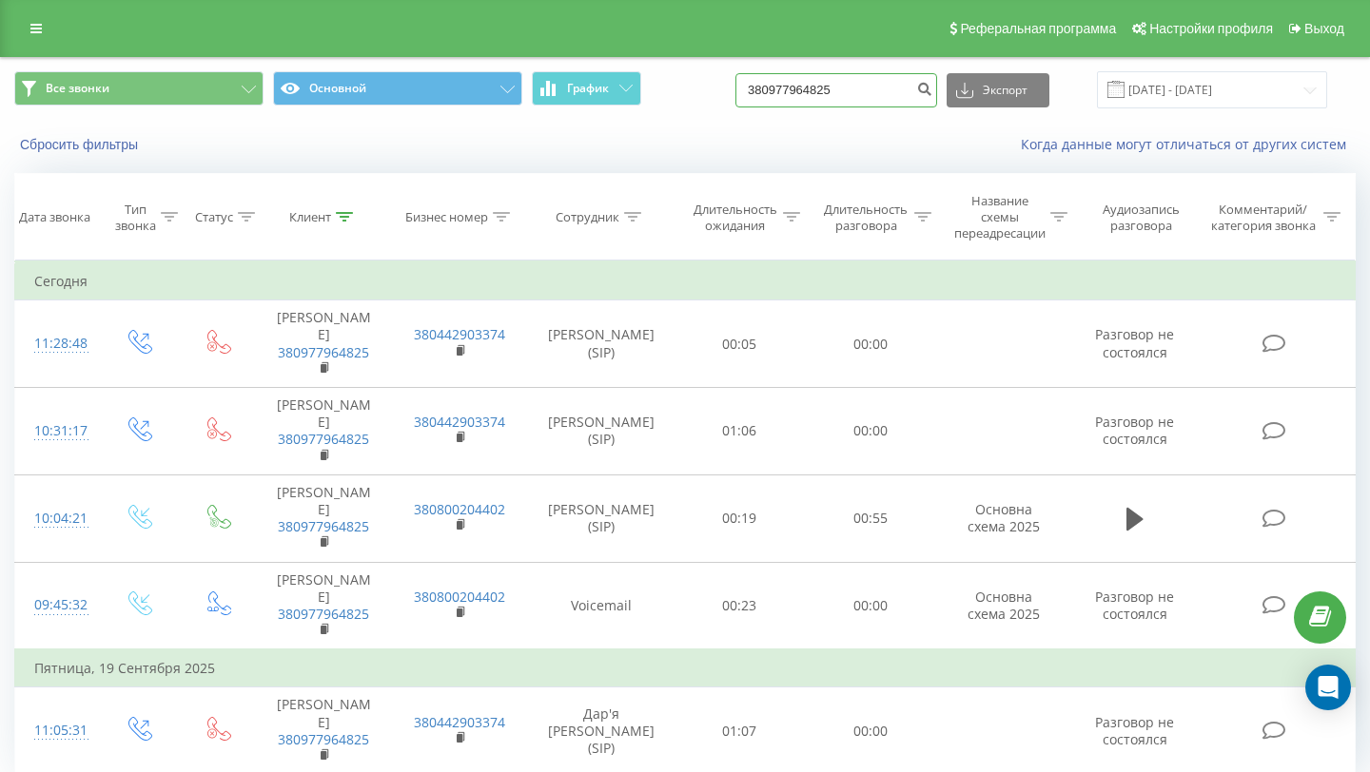
click at [826, 97] on input "380977964825" at bounding box center [836, 90] width 202 height 34
paste input "31800101"
type input "380931800101"
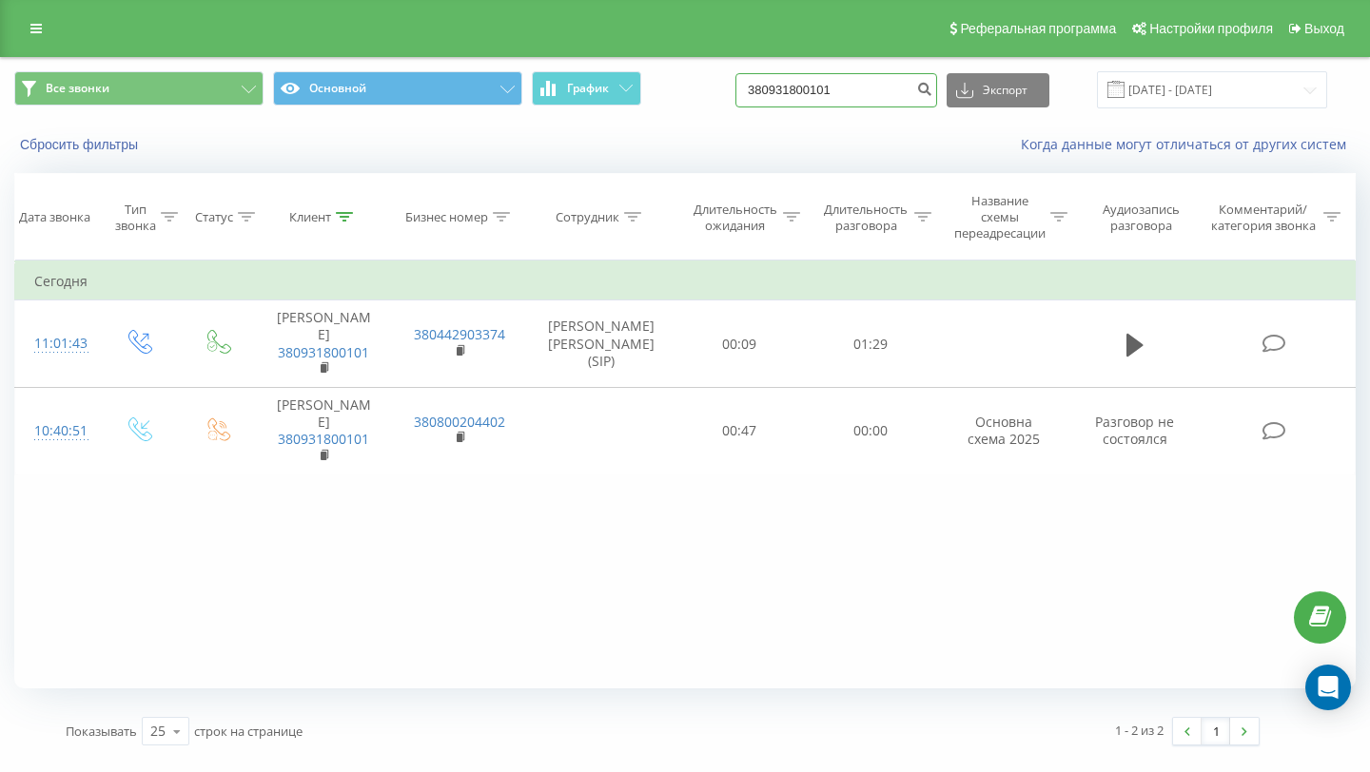
click at [837, 88] on input "380931800101" at bounding box center [836, 90] width 202 height 34
paste input "56065659"
type input "380956065659"
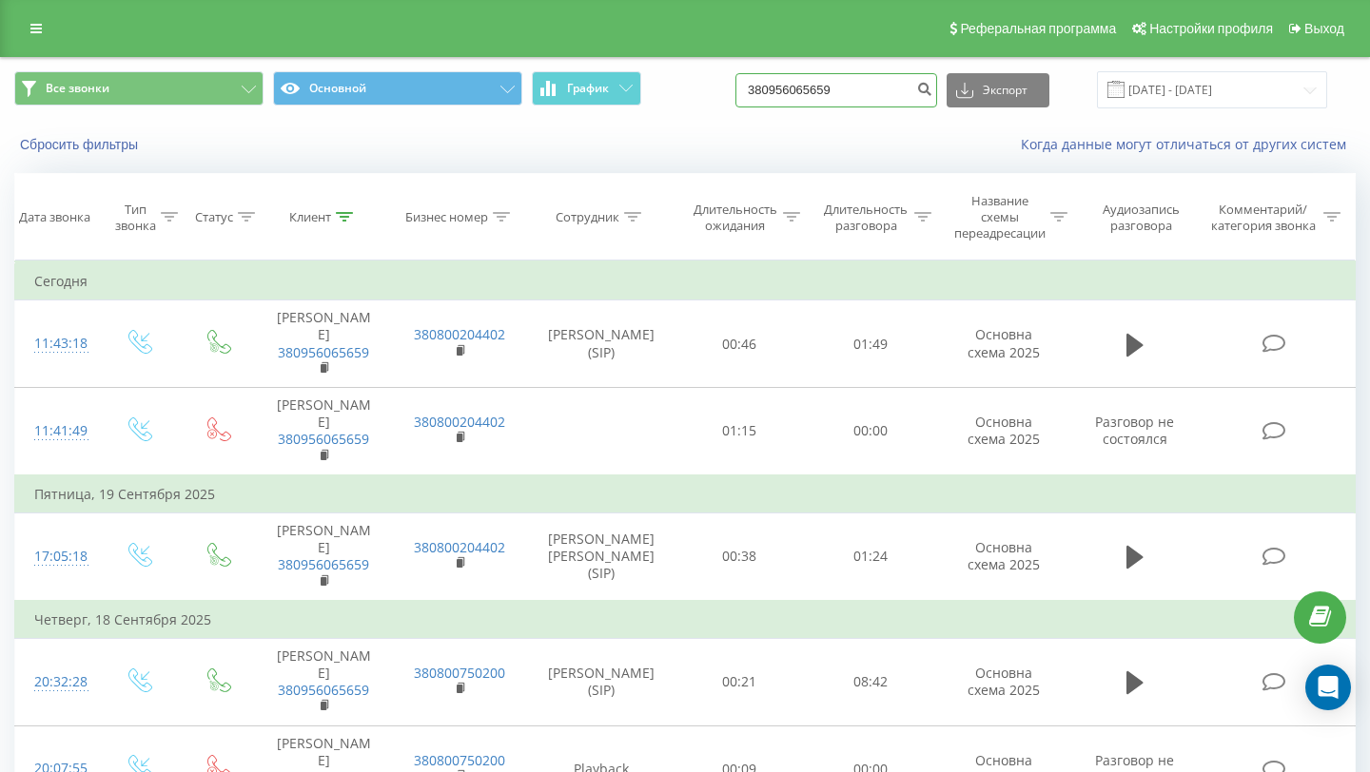
click at [840, 92] on input "380956065659" at bounding box center [836, 90] width 202 height 34
paste input "688233106"
type input "380688233106"
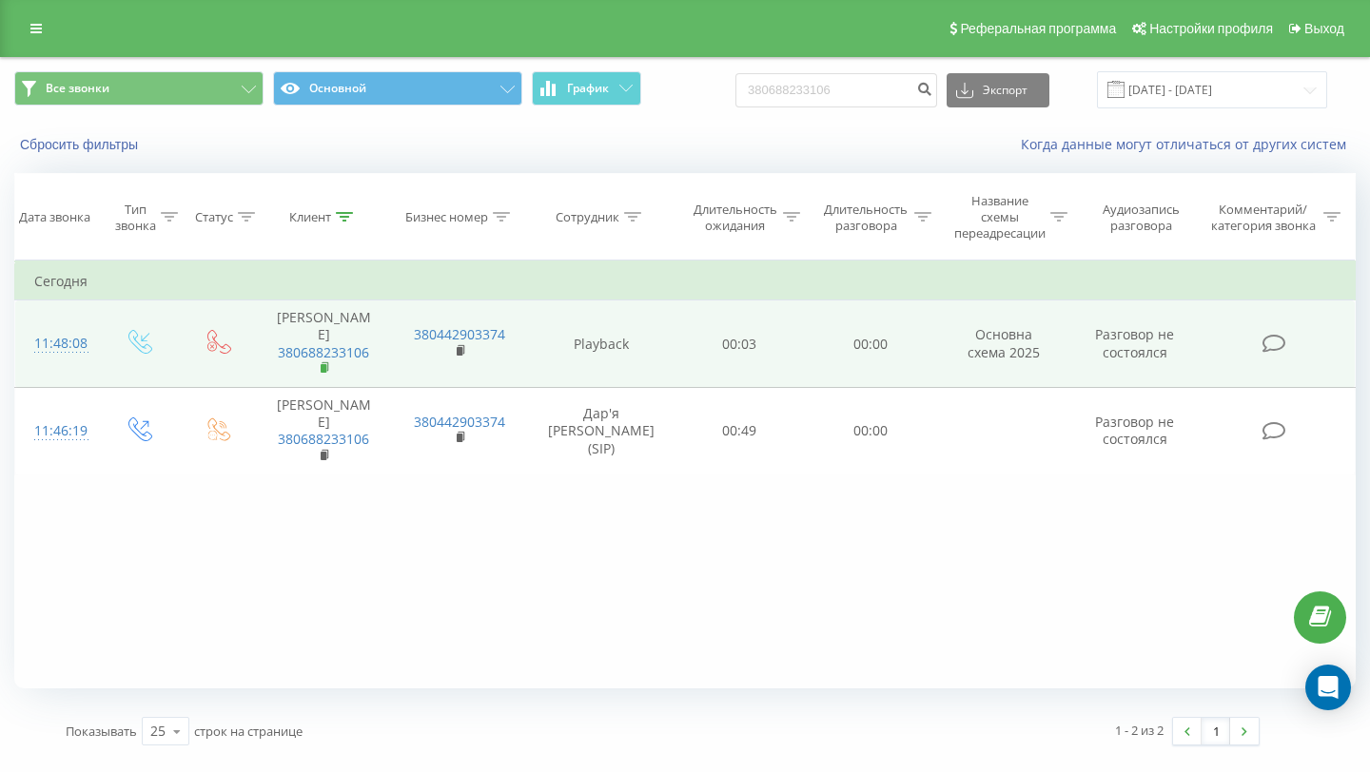
click at [323, 364] on rect at bounding box center [324, 368] width 6 height 9
